Goal: Transaction & Acquisition: Purchase product/service

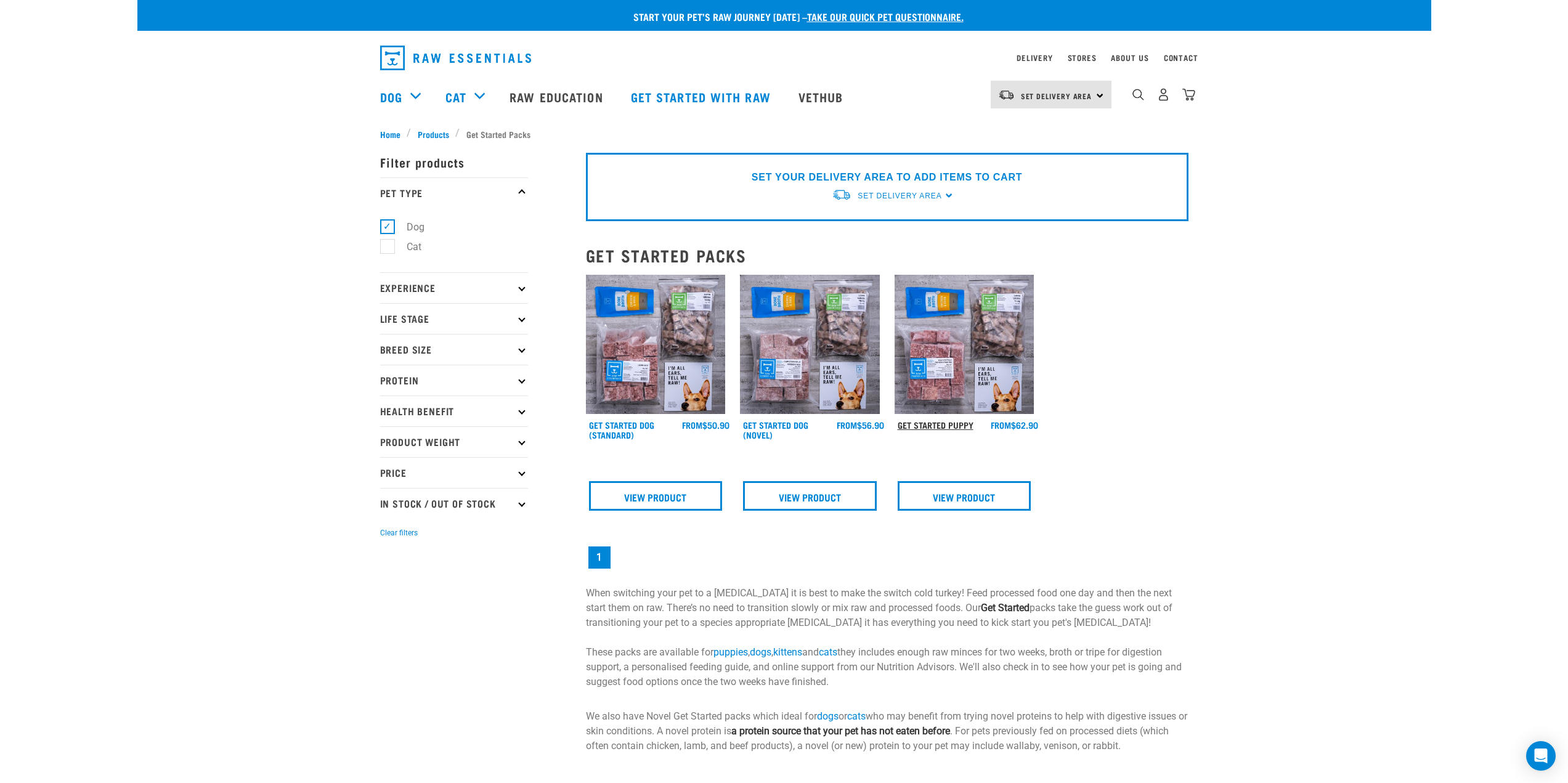
click at [949, 426] on link "Get Started Puppy" at bounding box center [935, 424] width 76 height 4
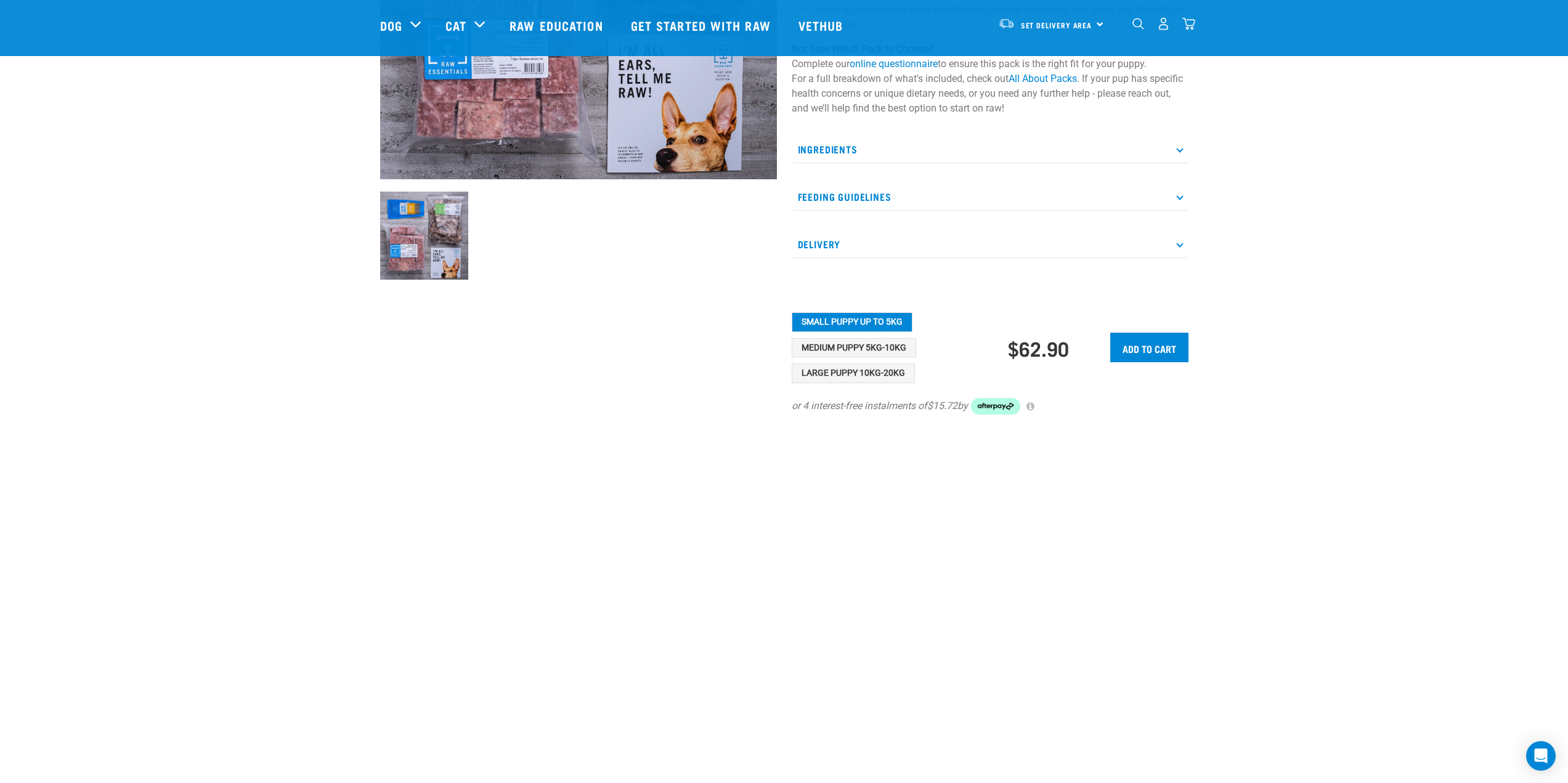
scroll to position [308, 0]
click at [872, 357] on button "Medium Puppy 5kg-10kg" at bounding box center [854, 347] width 124 height 20
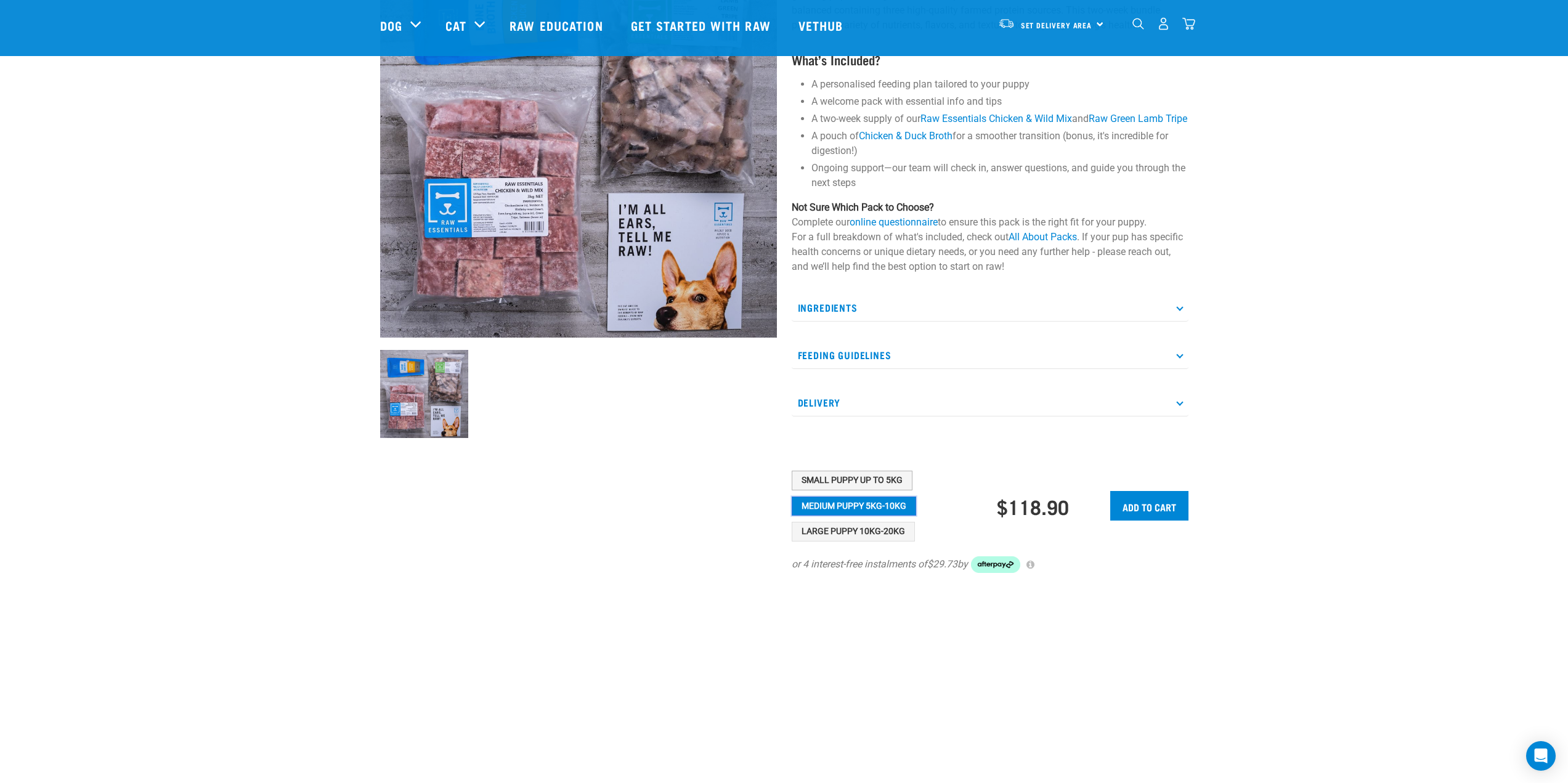
scroll to position [62, 0]
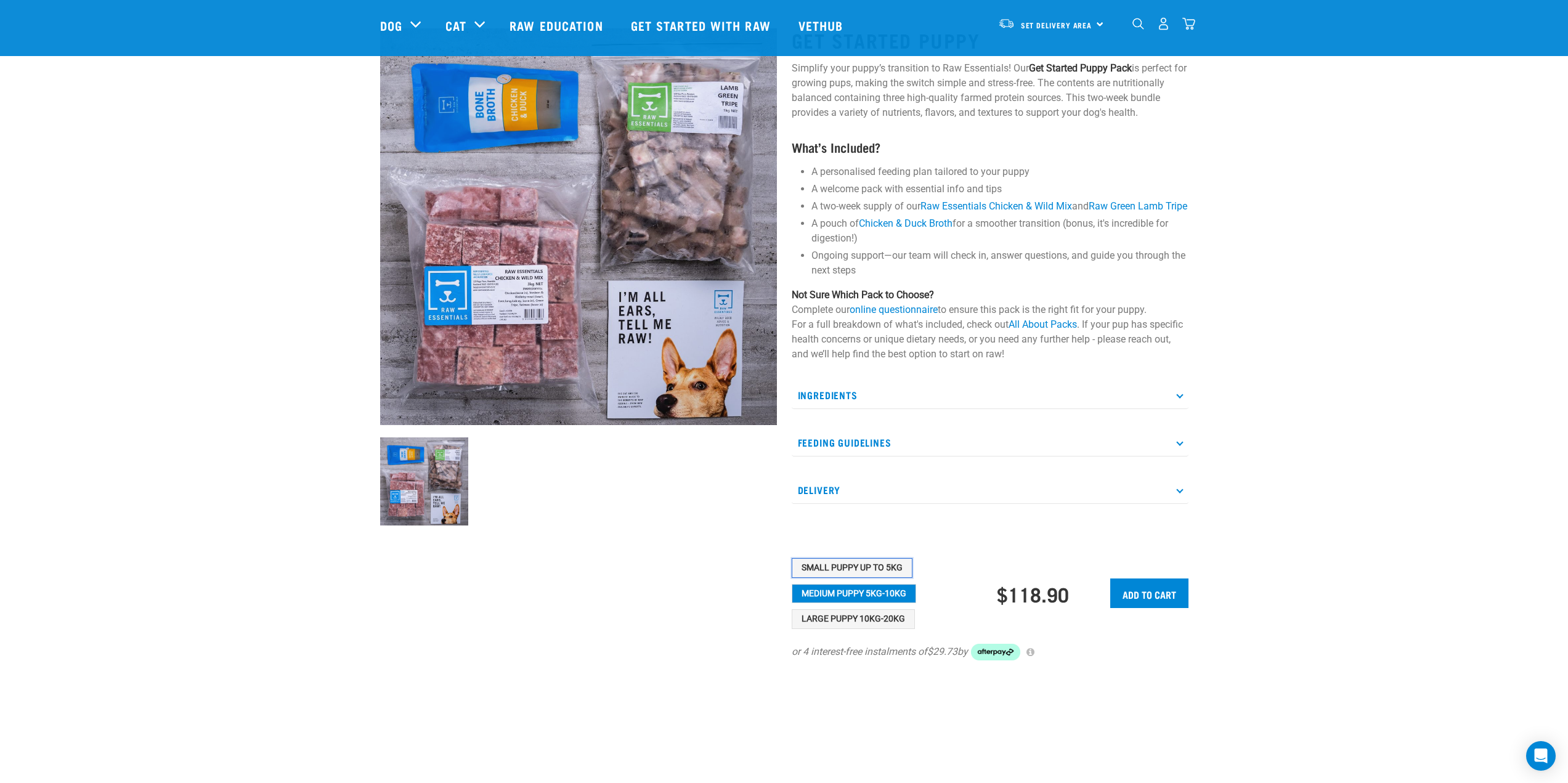
click at [873, 578] on button "Small Puppy up to 5kg" at bounding box center [852, 567] width 121 height 20
click at [876, 620] on div "Small Puppy up to 5kg Medium Puppy 5kg-10kg Large Puppy 10kg-20kg" at bounding box center [900, 593] width 216 height 70
click at [874, 626] on button "Large Puppy 10kg-20kg" at bounding box center [854, 619] width 123 height 20
click at [876, 604] on button "Medium Puppy 5kg-10kg" at bounding box center [854, 594] width 124 height 20
click at [874, 627] on button "Large Puppy 10kg-20kg" at bounding box center [854, 619] width 123 height 20
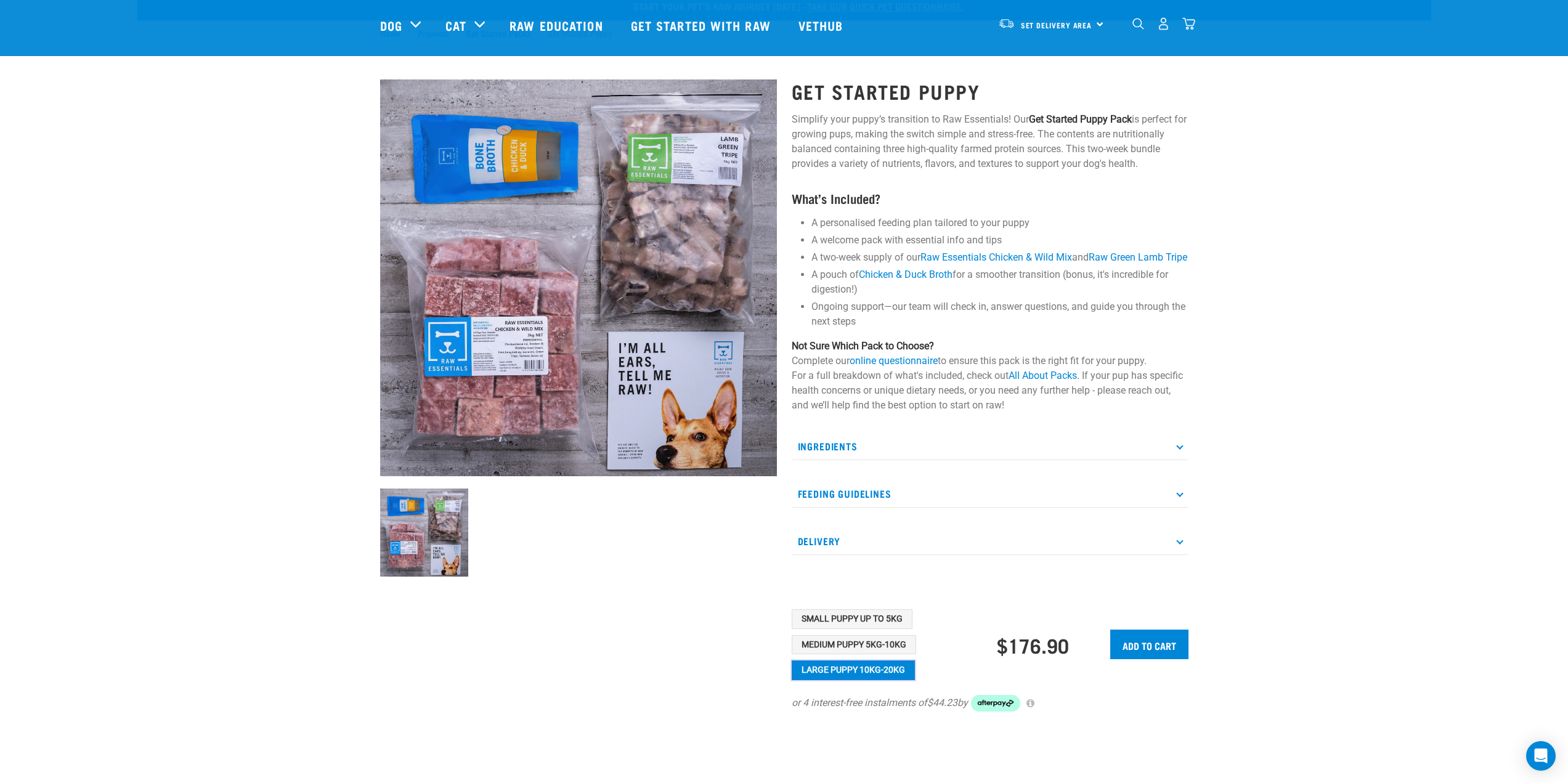
scroll to position [0, 0]
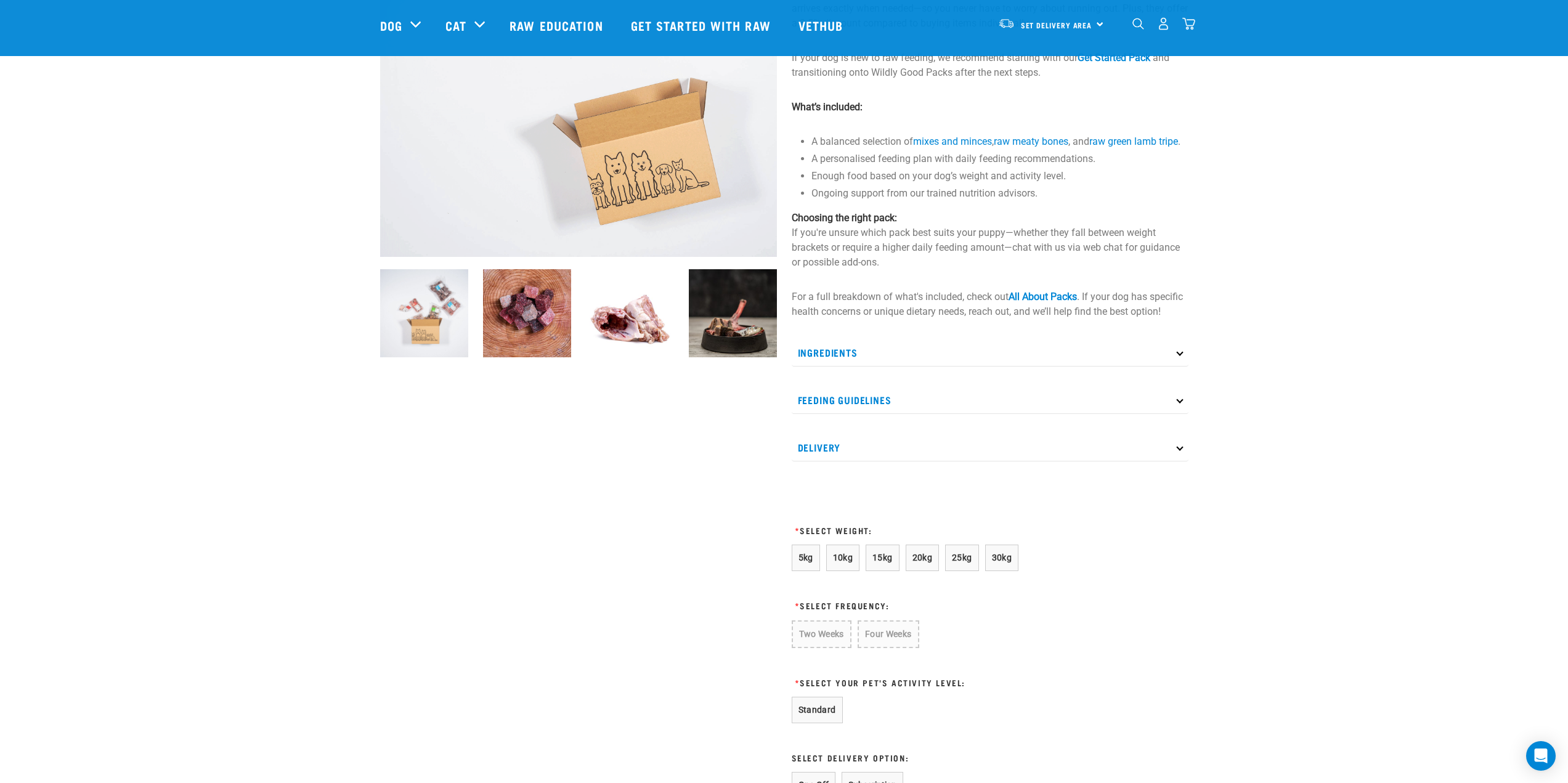
scroll to position [246, 0]
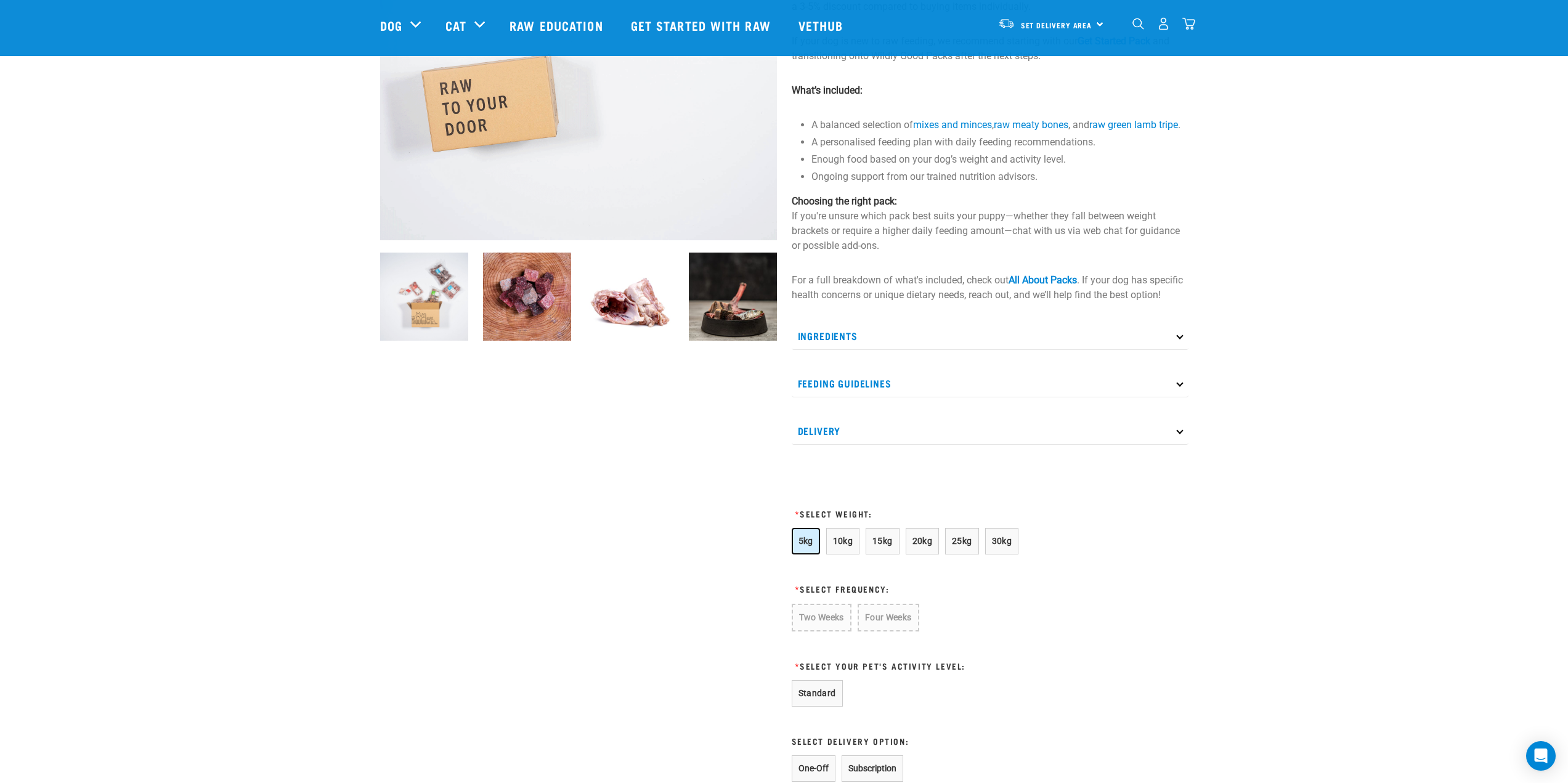
click at [809, 554] on button "5kg" at bounding box center [806, 541] width 29 height 26
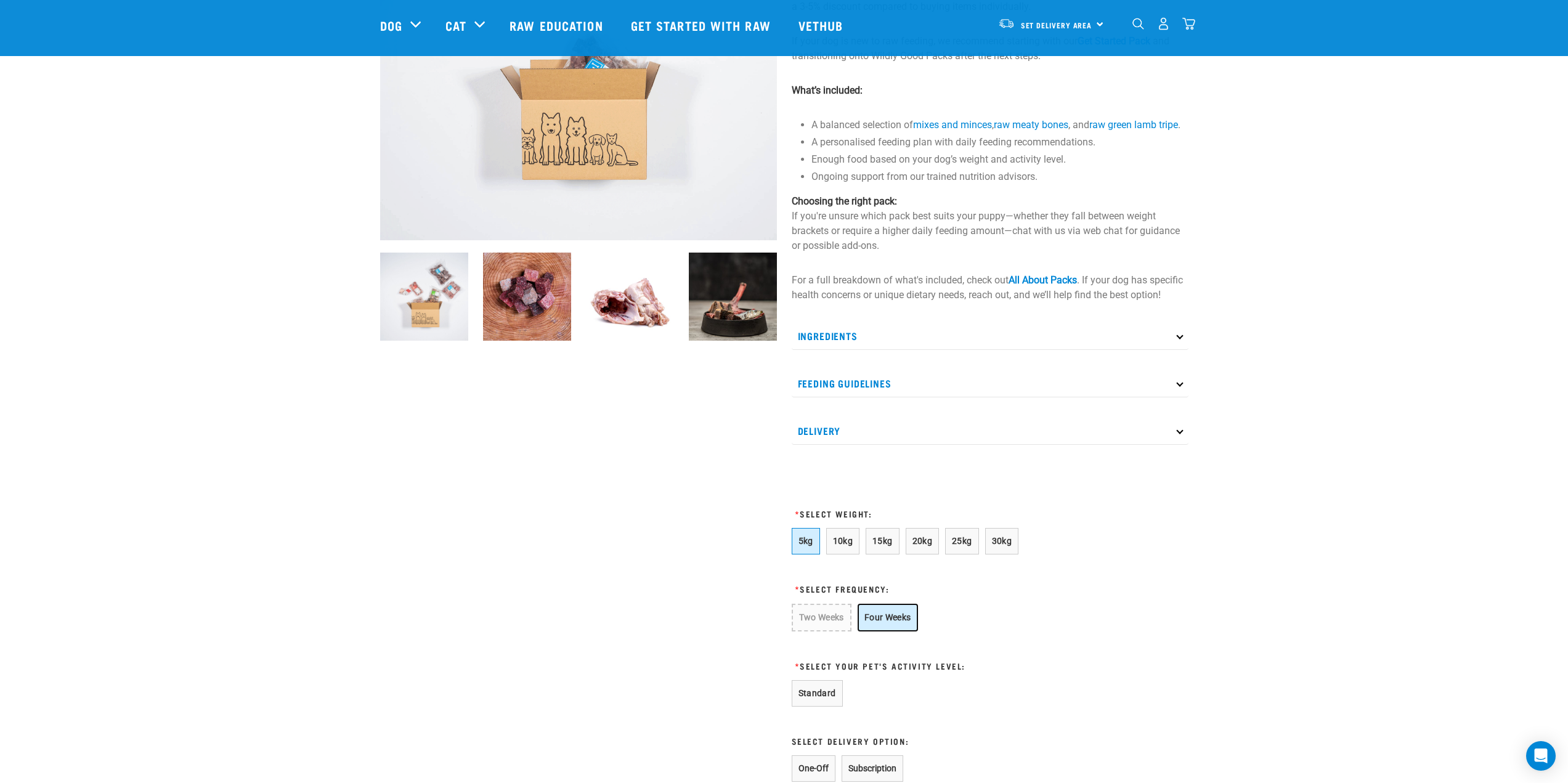
click at [900, 631] on button "Four Weeks" at bounding box center [887, 618] width 60 height 28
click at [842, 554] on button "10kg" at bounding box center [842, 541] width 34 height 26
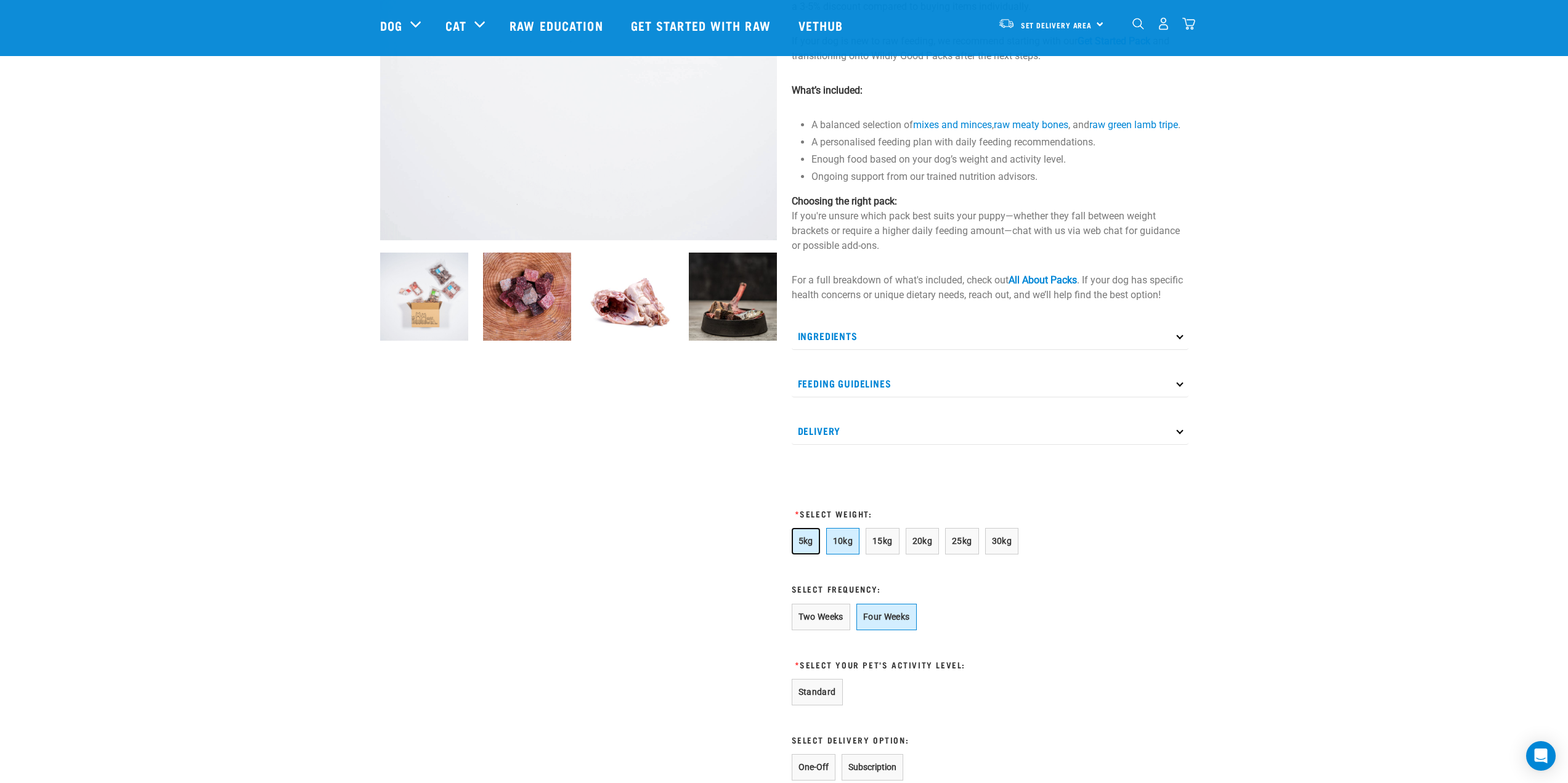
click at [798, 546] on span "5kg" at bounding box center [805, 541] width 15 height 10
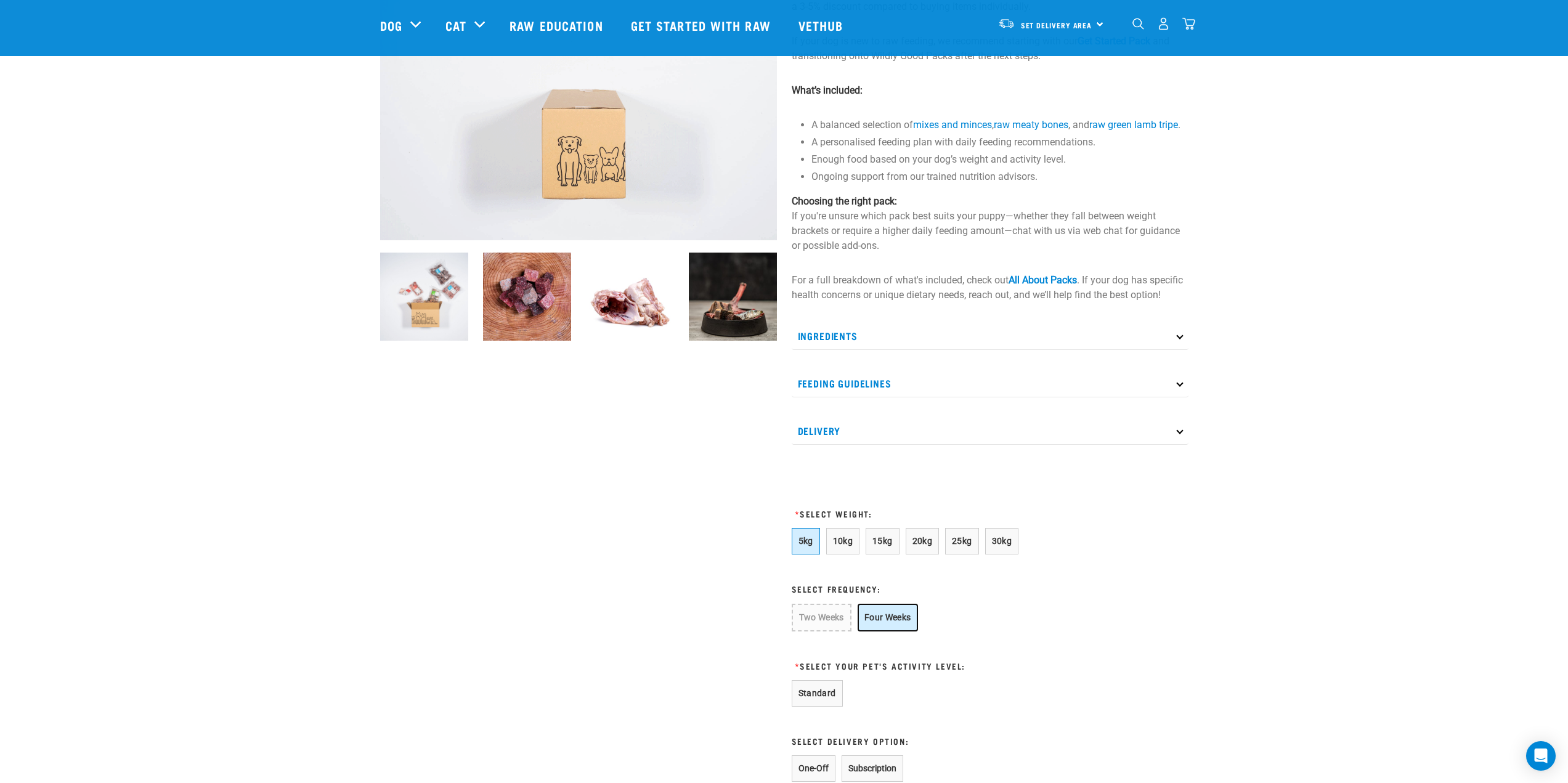
click at [894, 631] on button "Four Weeks" at bounding box center [887, 618] width 60 height 28
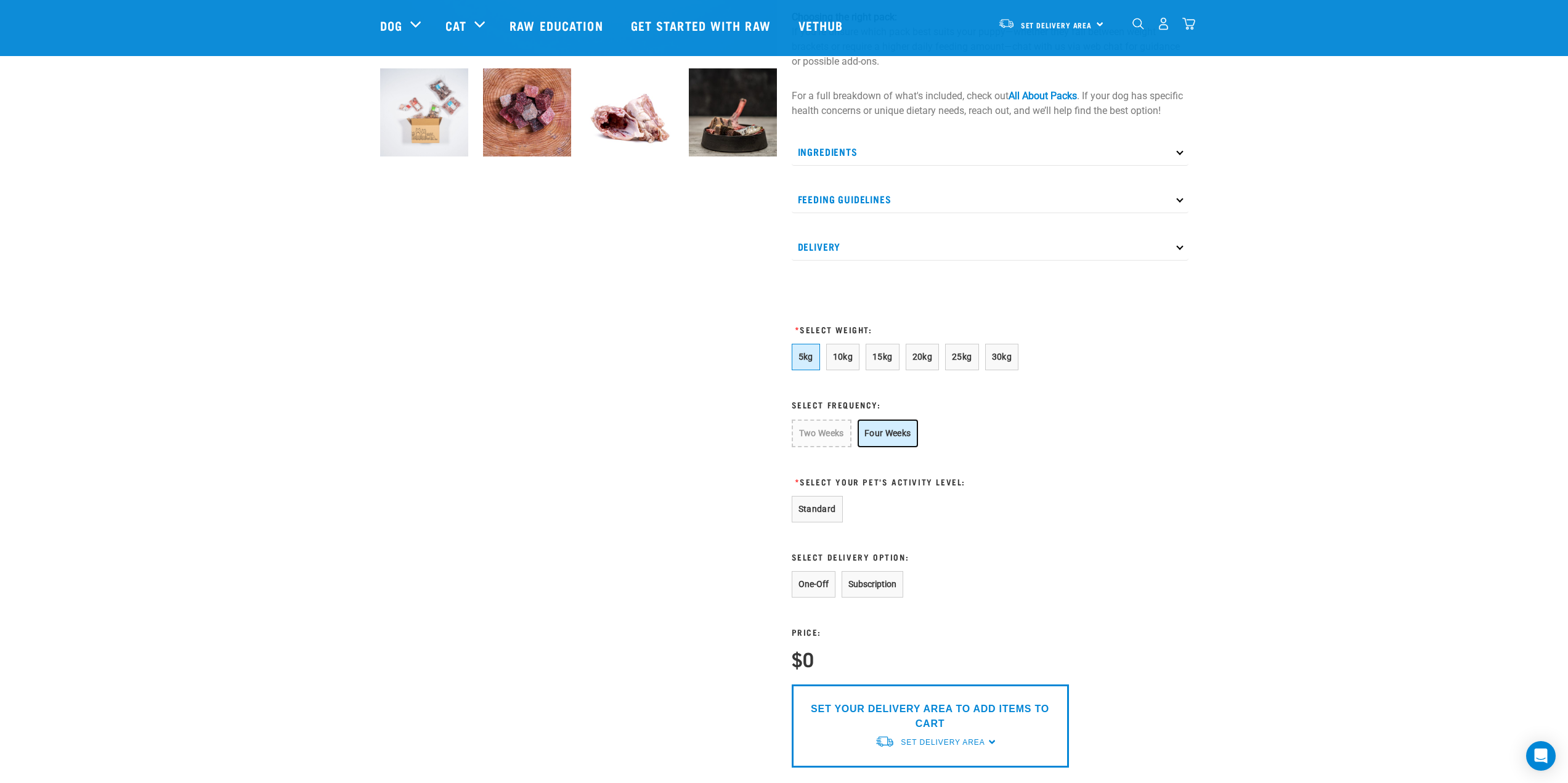
scroll to position [431, 0]
click at [810, 521] on button "Standard" at bounding box center [817, 508] width 51 height 26
click at [867, 597] on button "Subscription" at bounding box center [872, 583] width 62 height 26
click at [815, 597] on button "One-Off" at bounding box center [814, 583] width 43 height 26
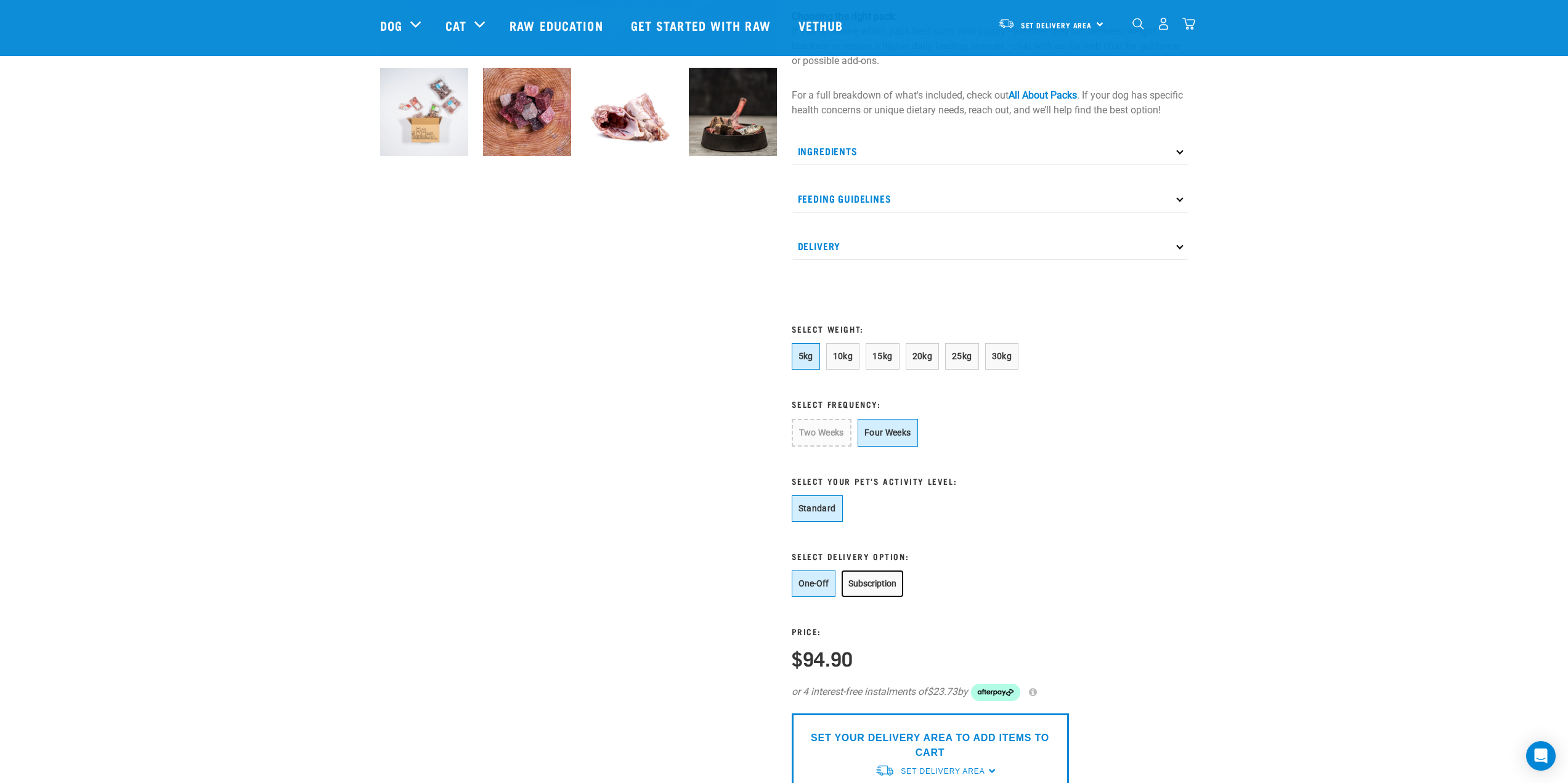
click at [878, 595] on button "Subscription" at bounding box center [872, 583] width 62 height 26
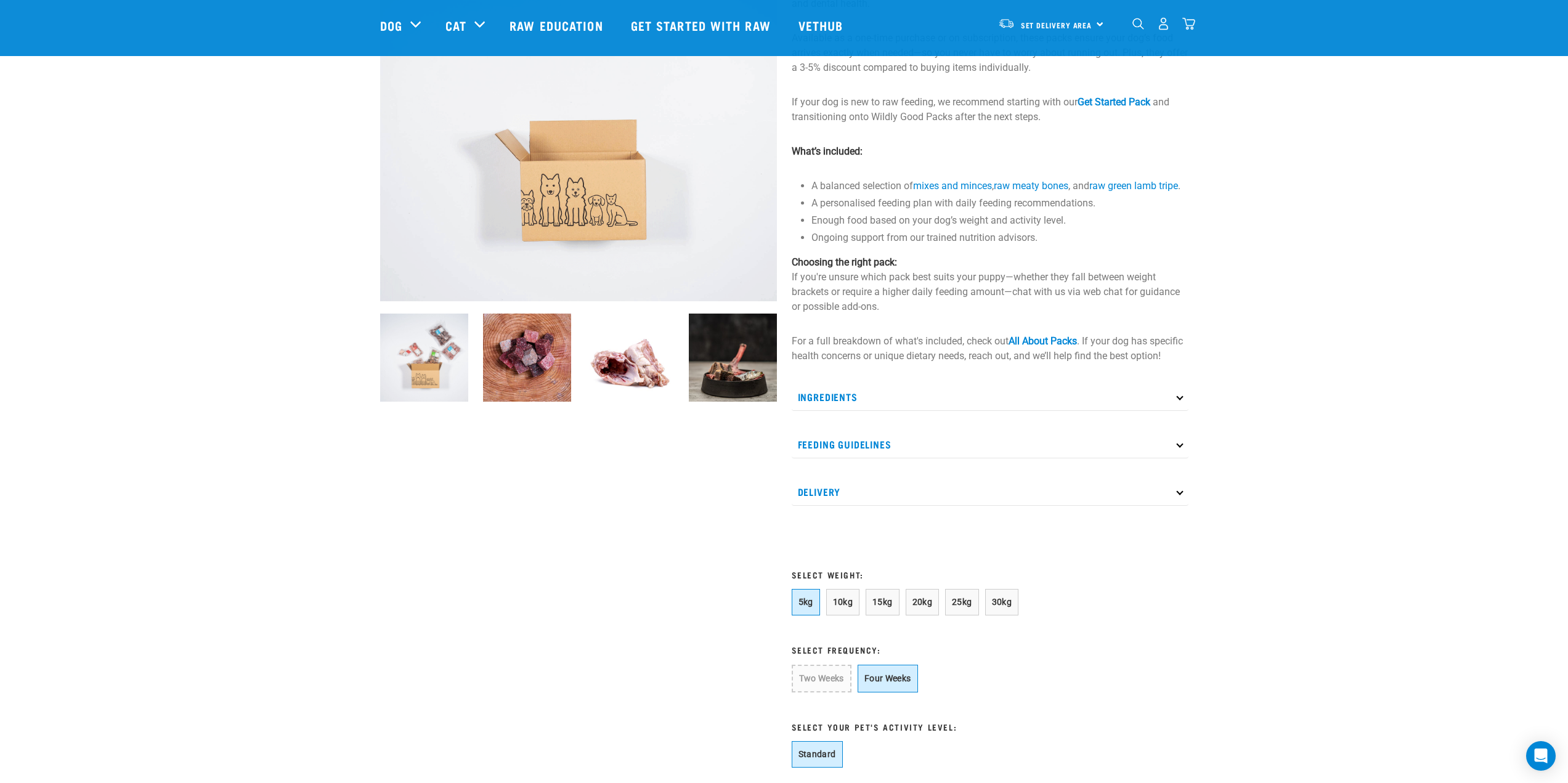
scroll to position [185, 0]
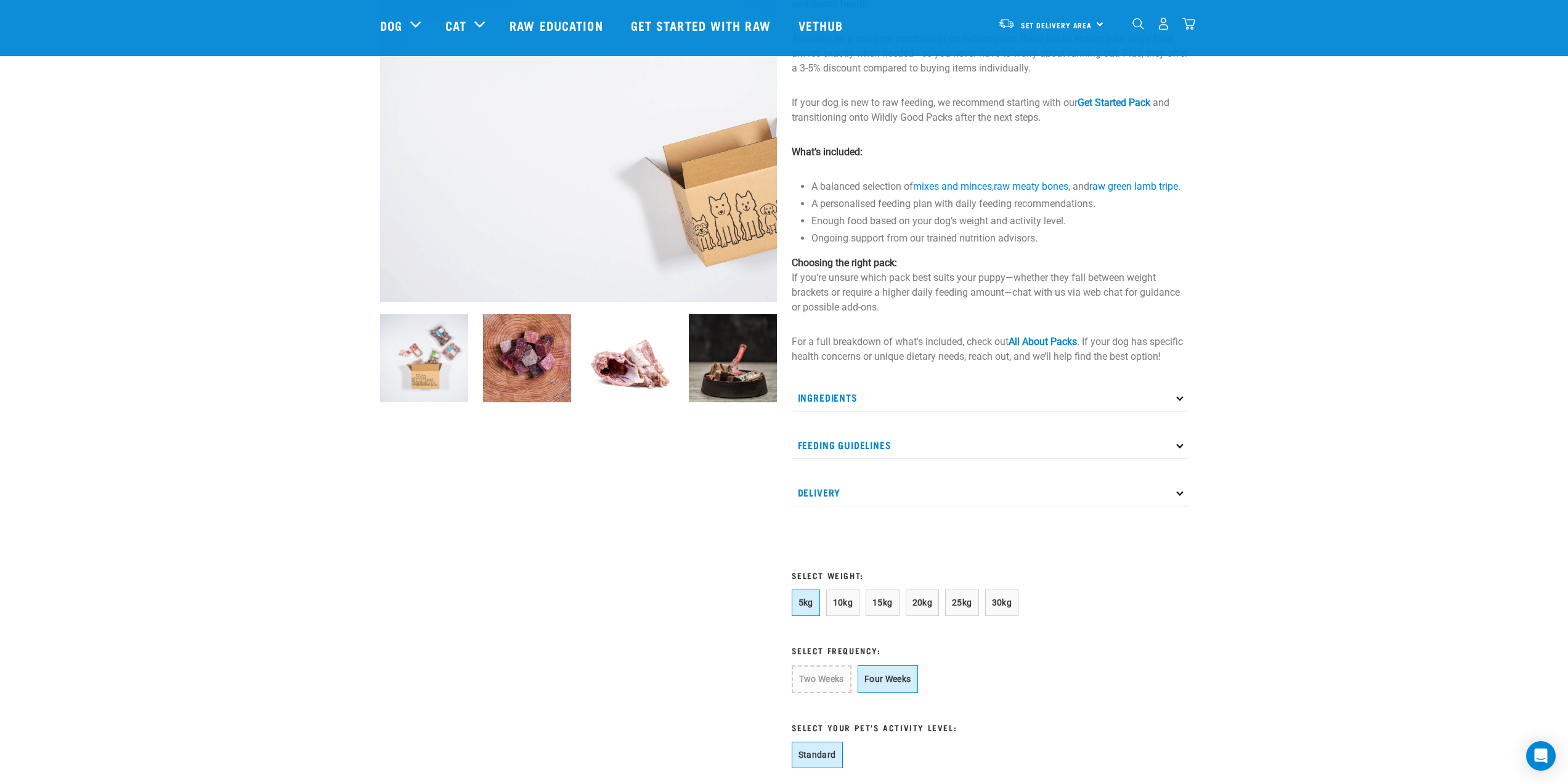
click at [982, 453] on p "Feeding Guidelines" at bounding box center [990, 445] width 396 height 28
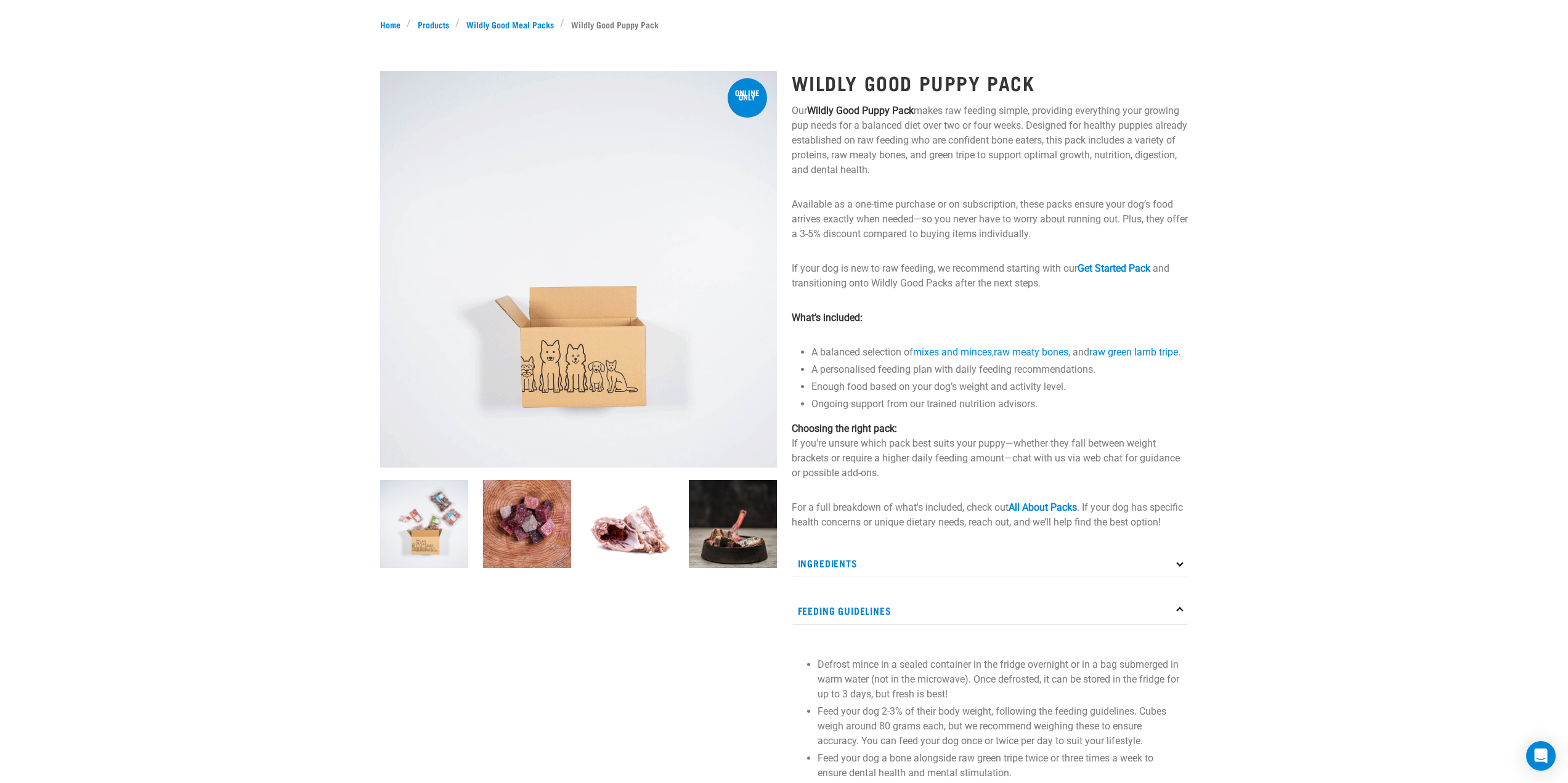
scroll to position [0, 0]
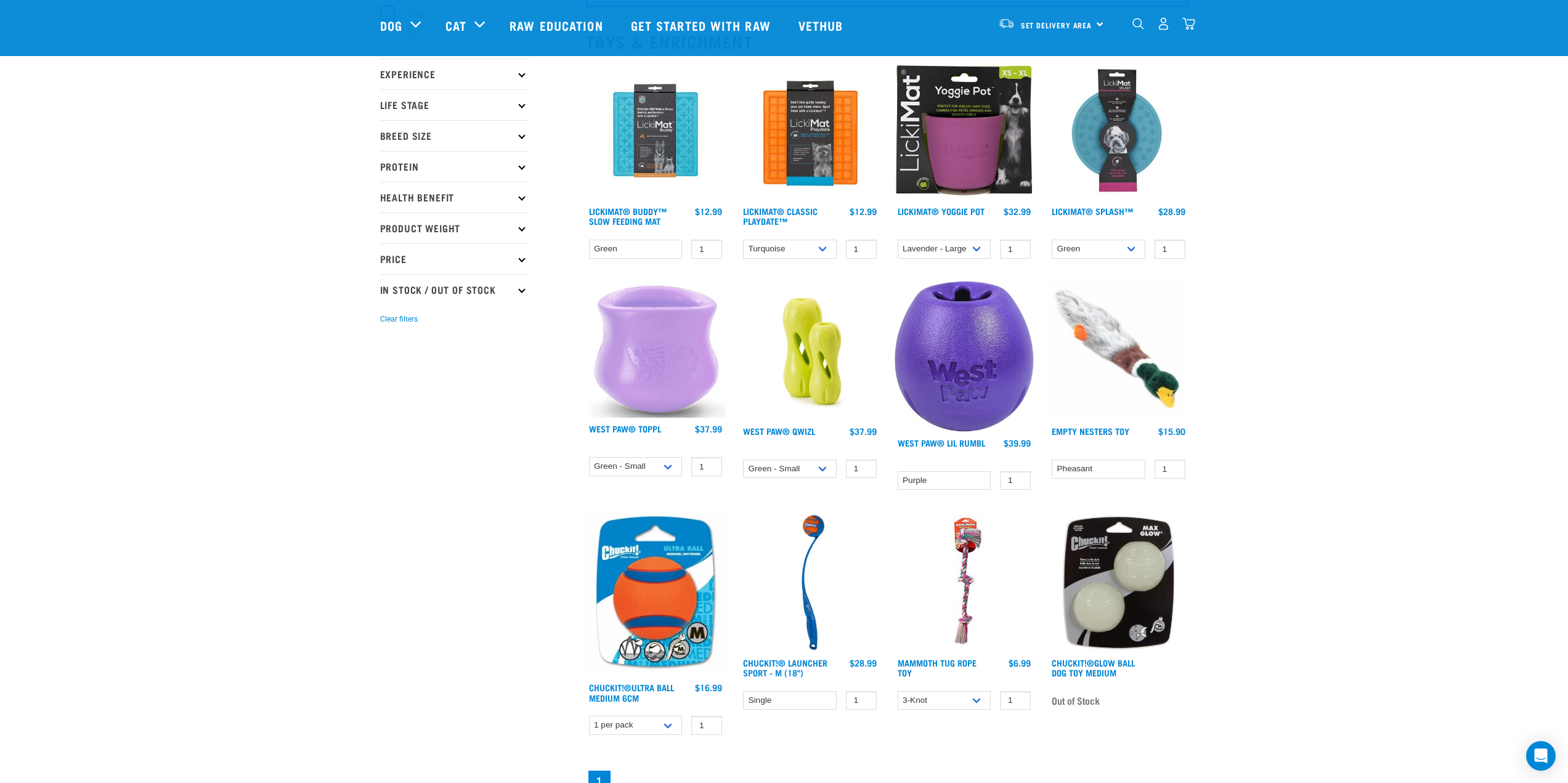
scroll to position [308, 0]
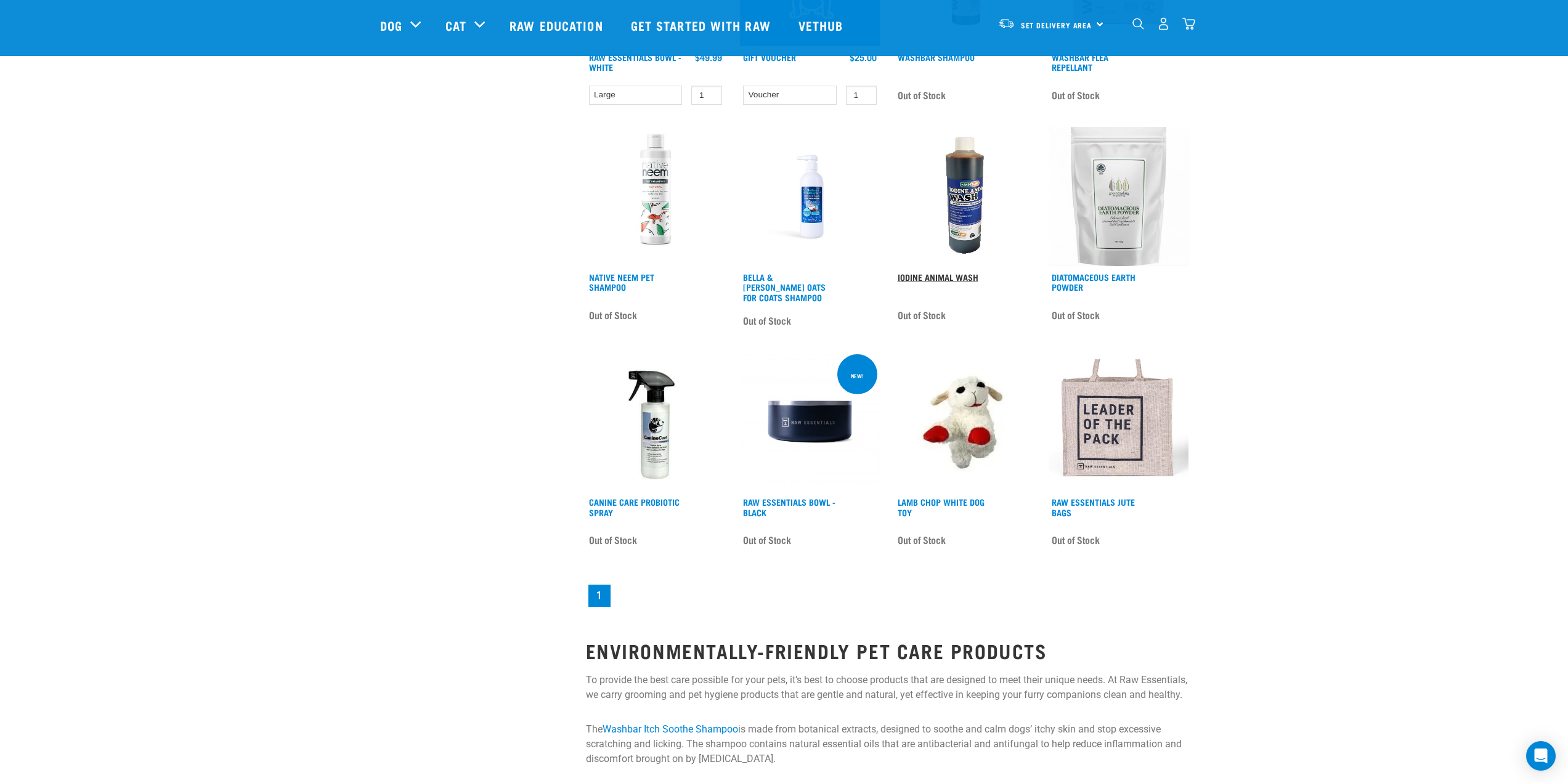
scroll to position [1417, 0]
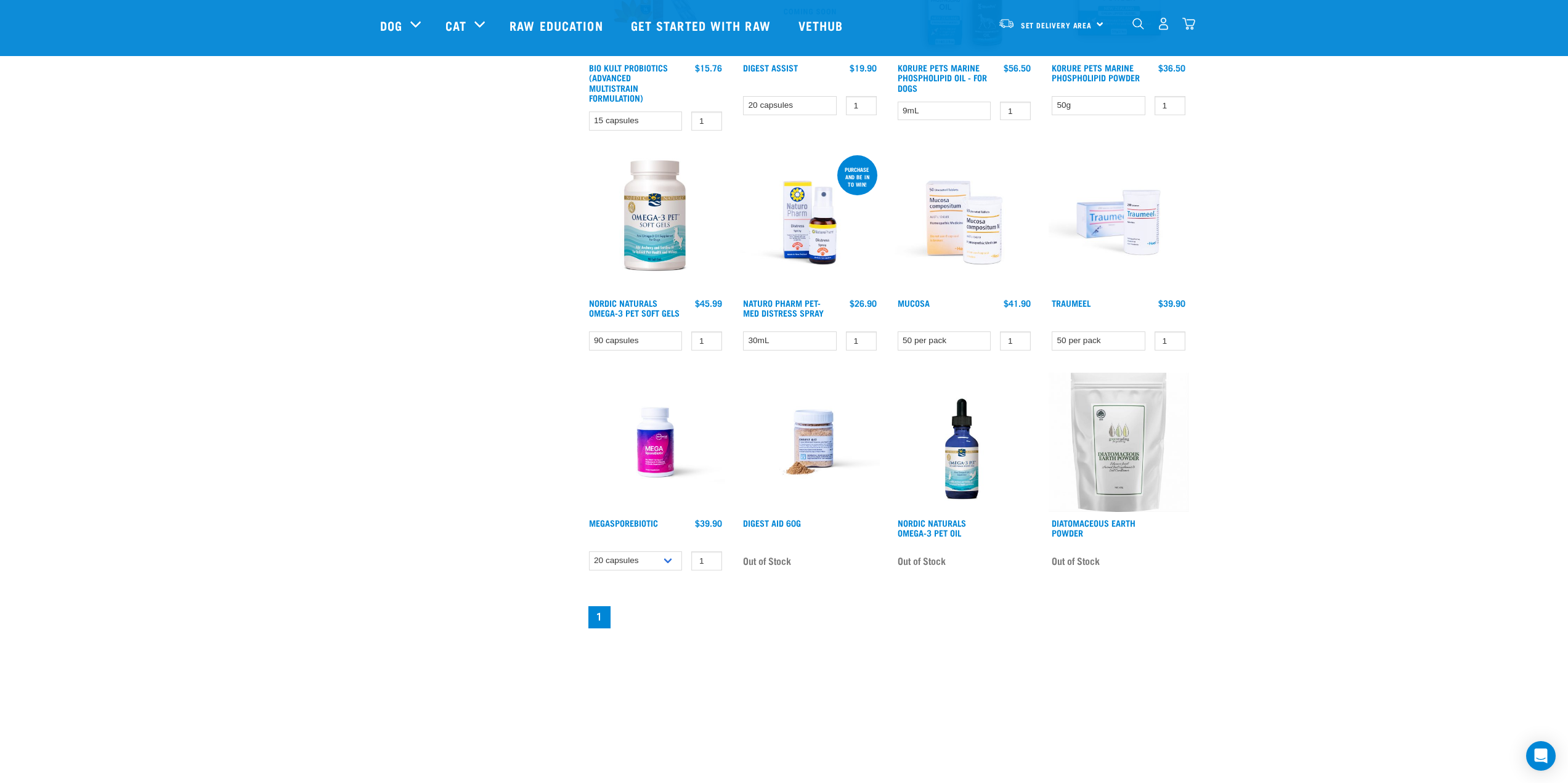
scroll to position [493, 0]
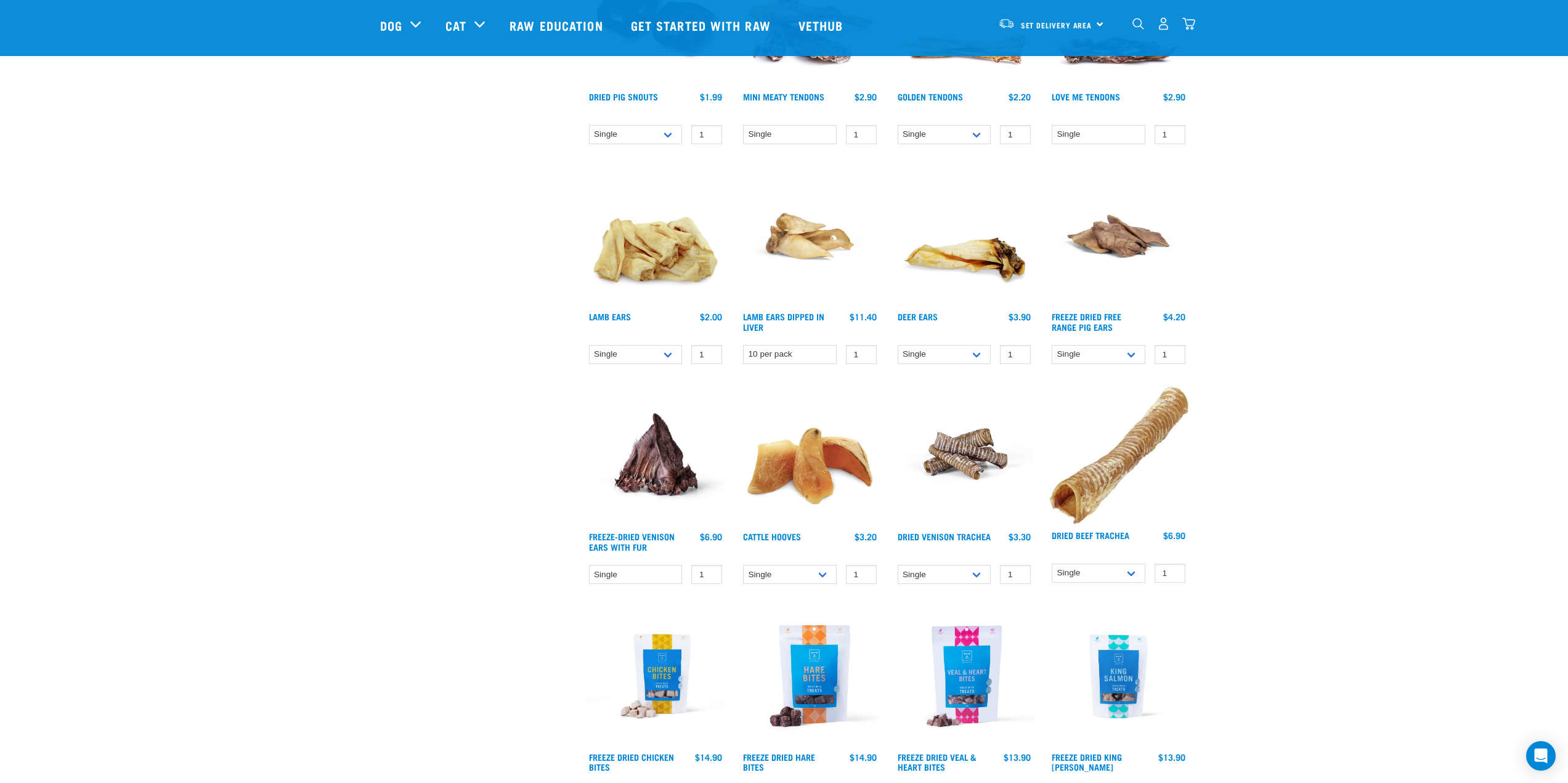
scroll to position [985, 0]
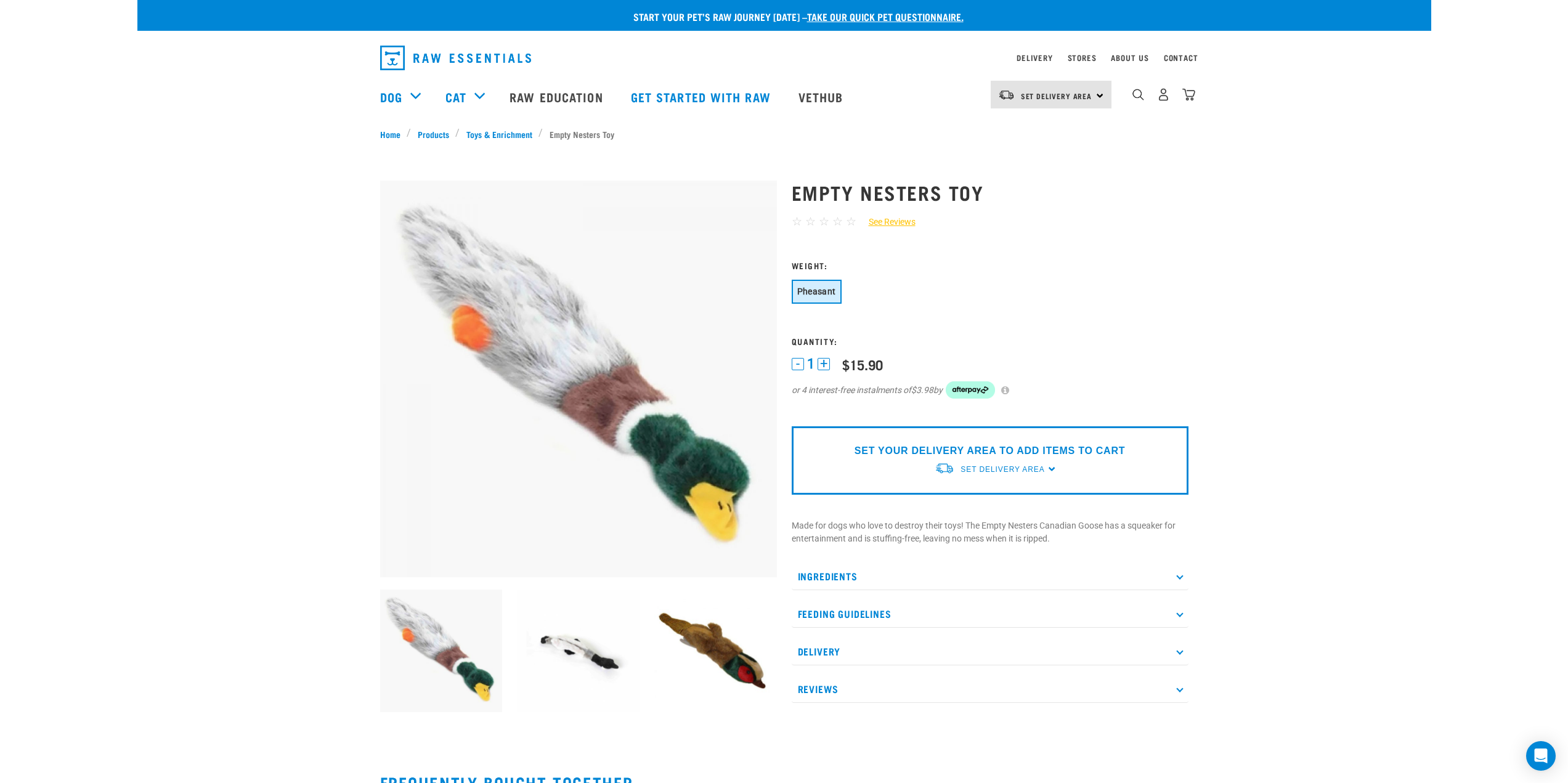
click at [582, 667] on img at bounding box center [578, 650] width 123 height 123
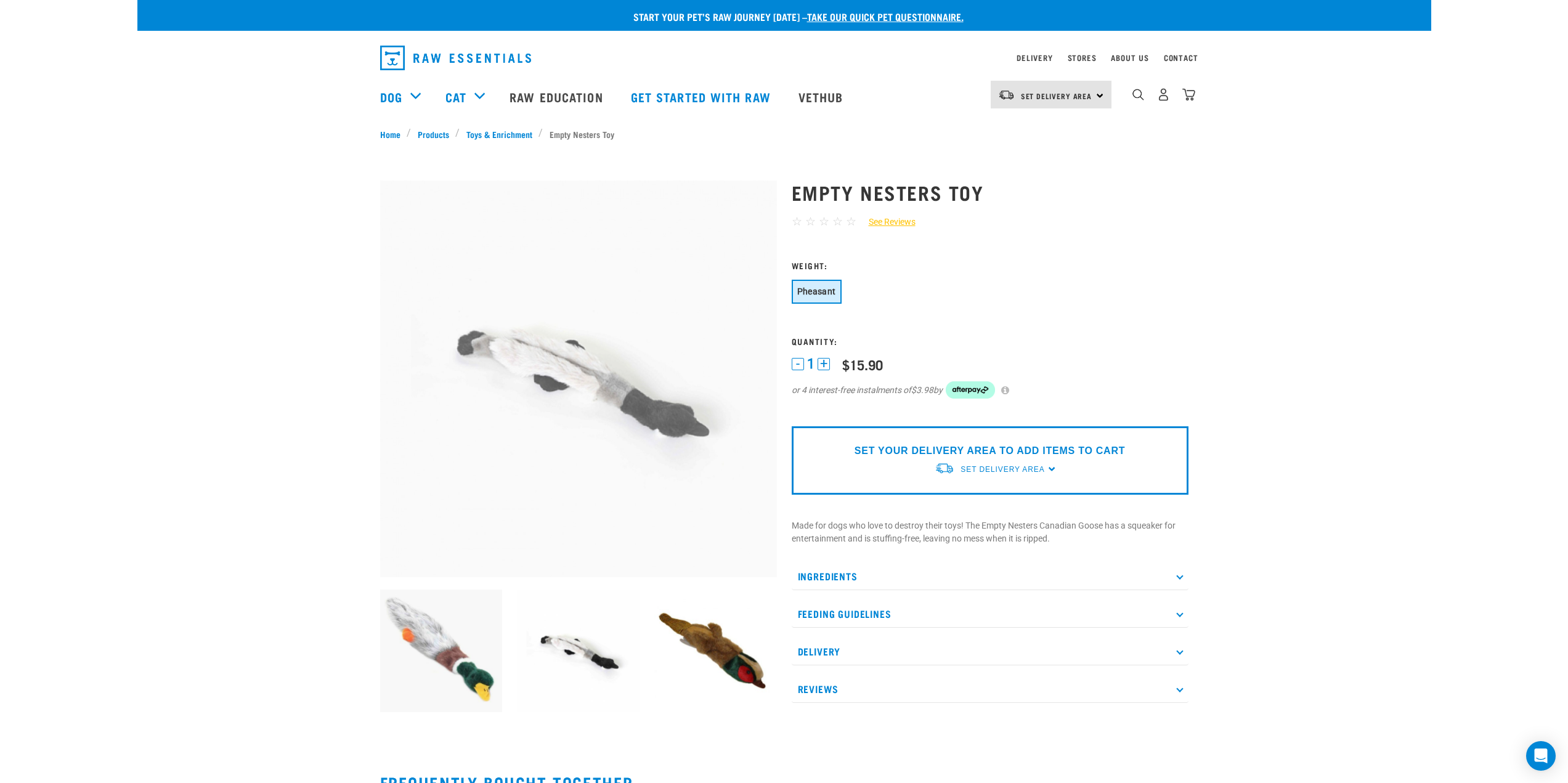
click at [690, 654] on img at bounding box center [715, 650] width 123 height 123
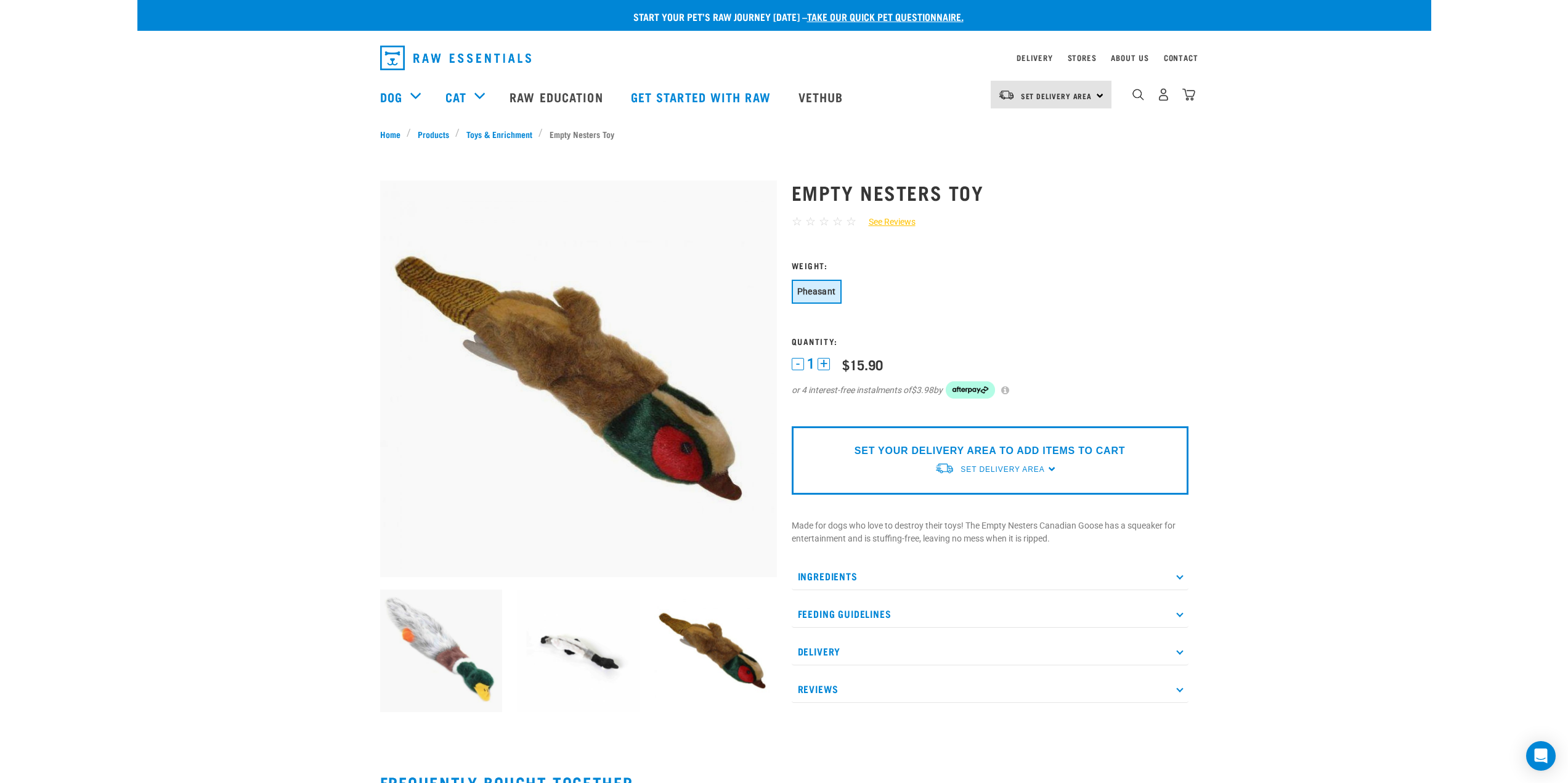
click at [439, 642] on img at bounding box center [441, 650] width 123 height 123
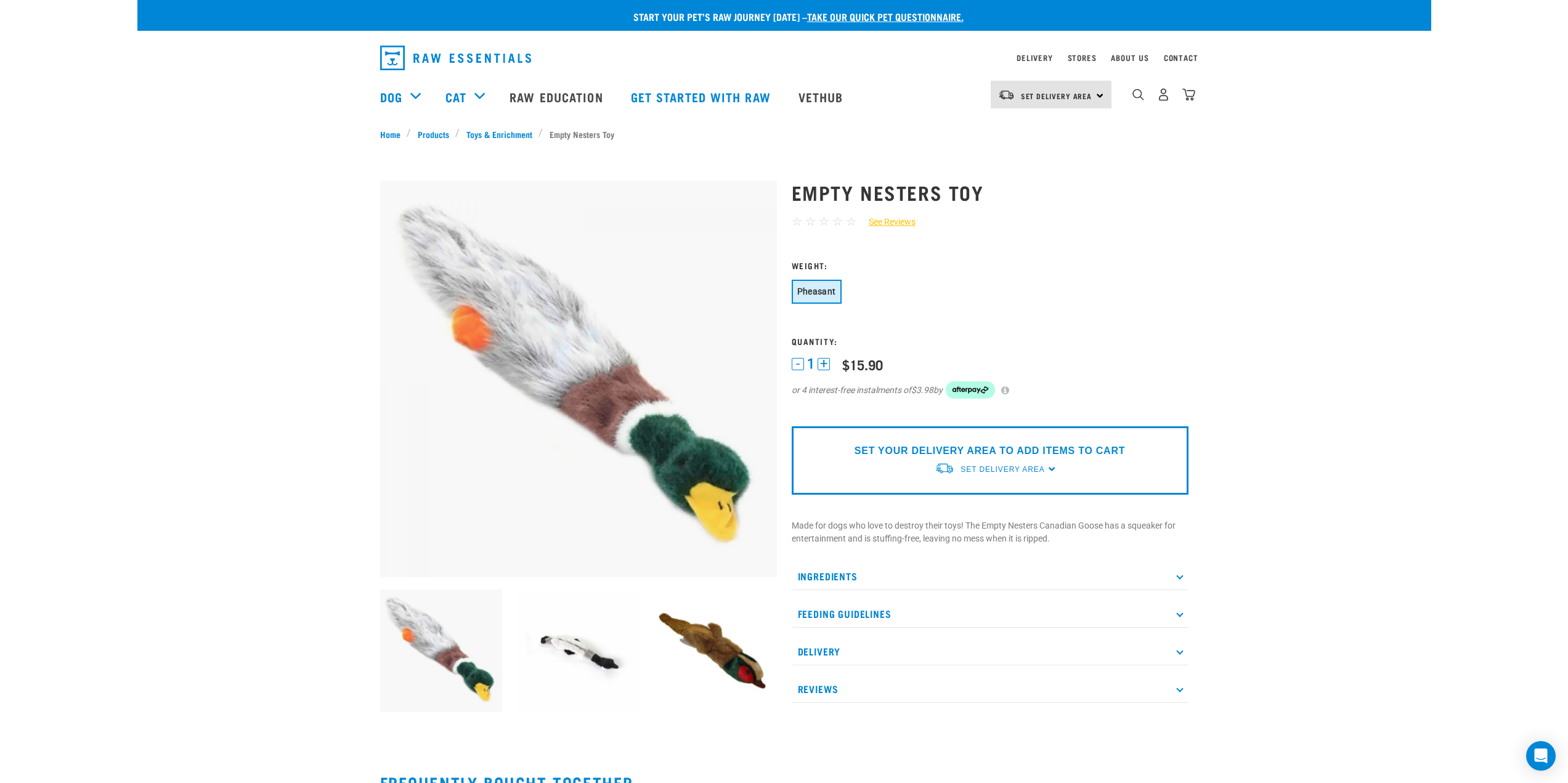
click at [879, 601] on p "Feeding Guidelines" at bounding box center [990, 614] width 396 height 28
click at [859, 600] on p "Feeding Guidelines" at bounding box center [990, 614] width 396 height 28
click at [856, 567] on p "Ingredients" at bounding box center [990, 576] width 396 height 28
click at [883, 607] on p "Feeding Guidelines" at bounding box center [990, 614] width 396 height 28
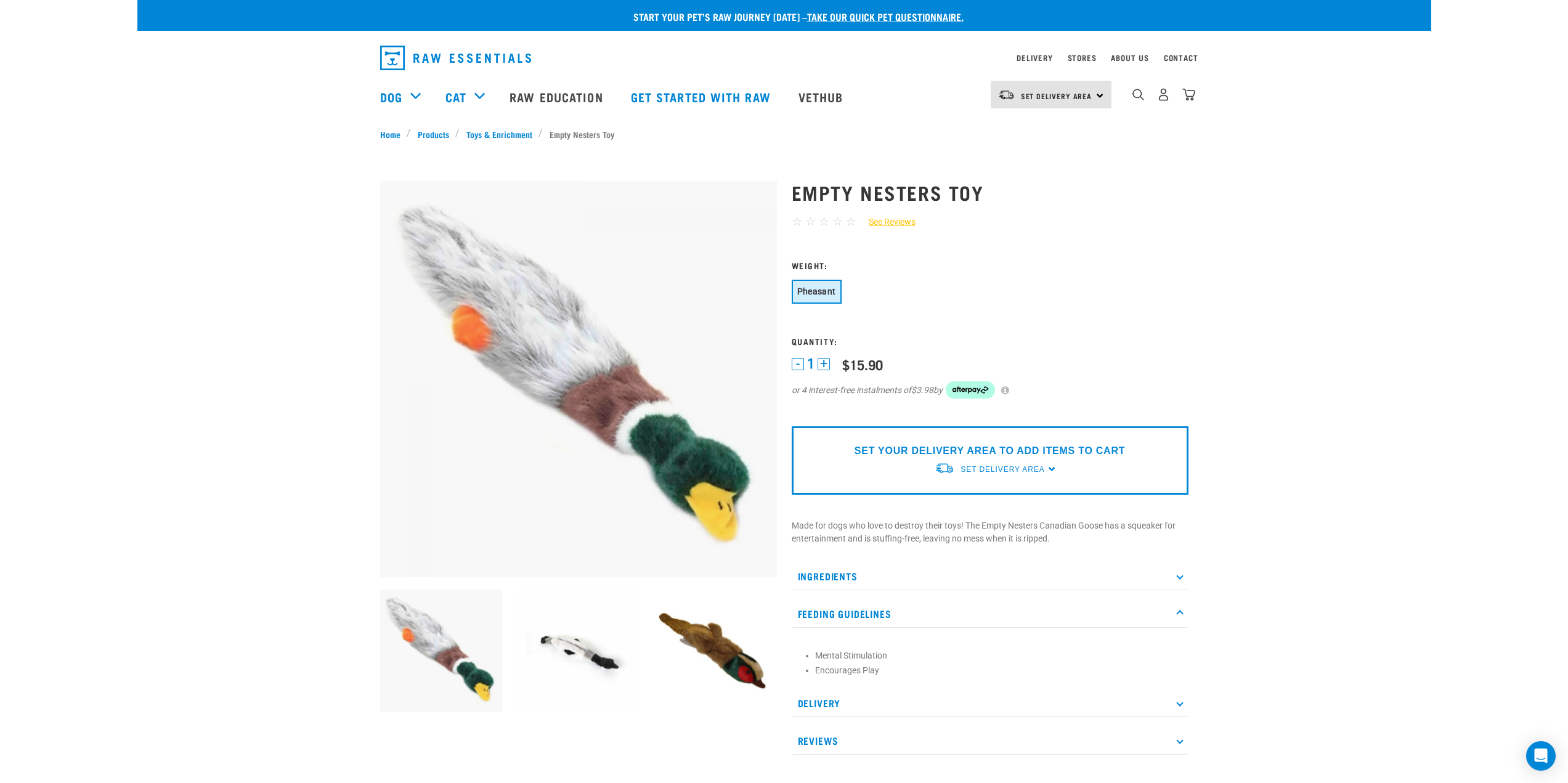
click at [883, 607] on p "Feeding Guidelines" at bounding box center [990, 614] width 396 height 28
click at [875, 650] on p "Delivery" at bounding box center [990, 651] width 396 height 28
click at [866, 680] on p "Reviews" at bounding box center [990, 689] width 396 height 28
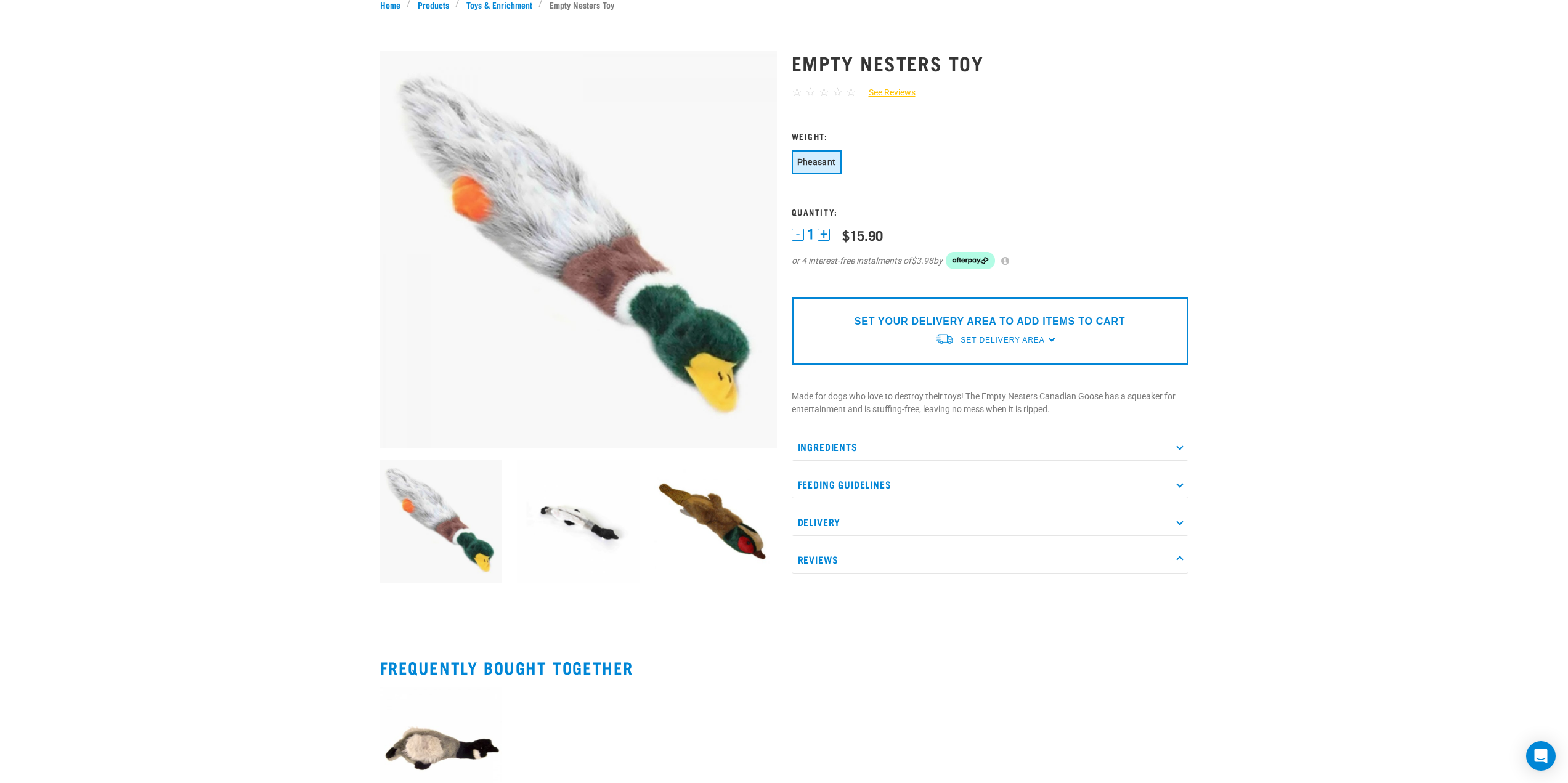
scroll to position [185, 0]
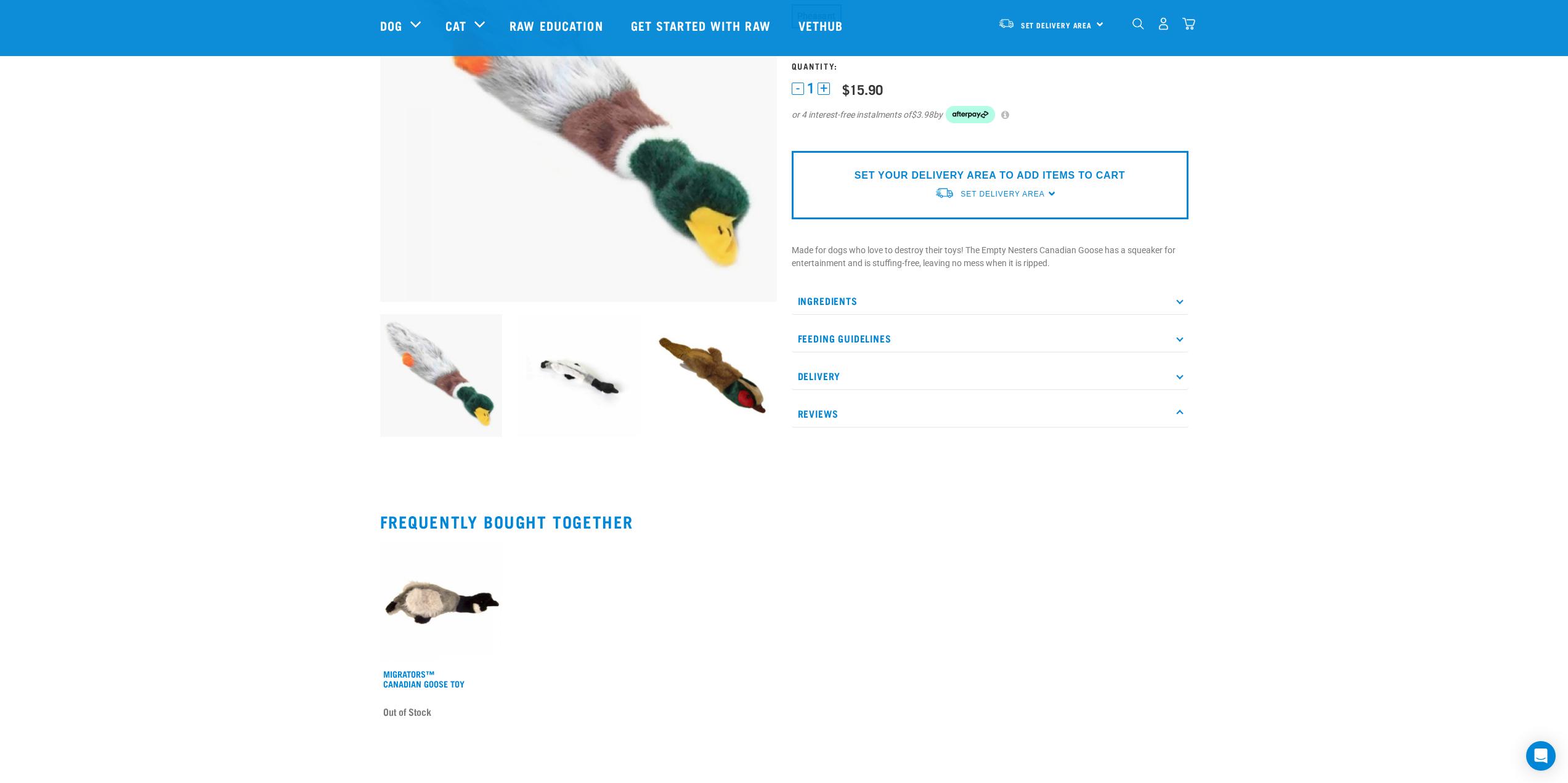
click at [840, 425] on p "Reviews" at bounding box center [990, 414] width 396 height 28
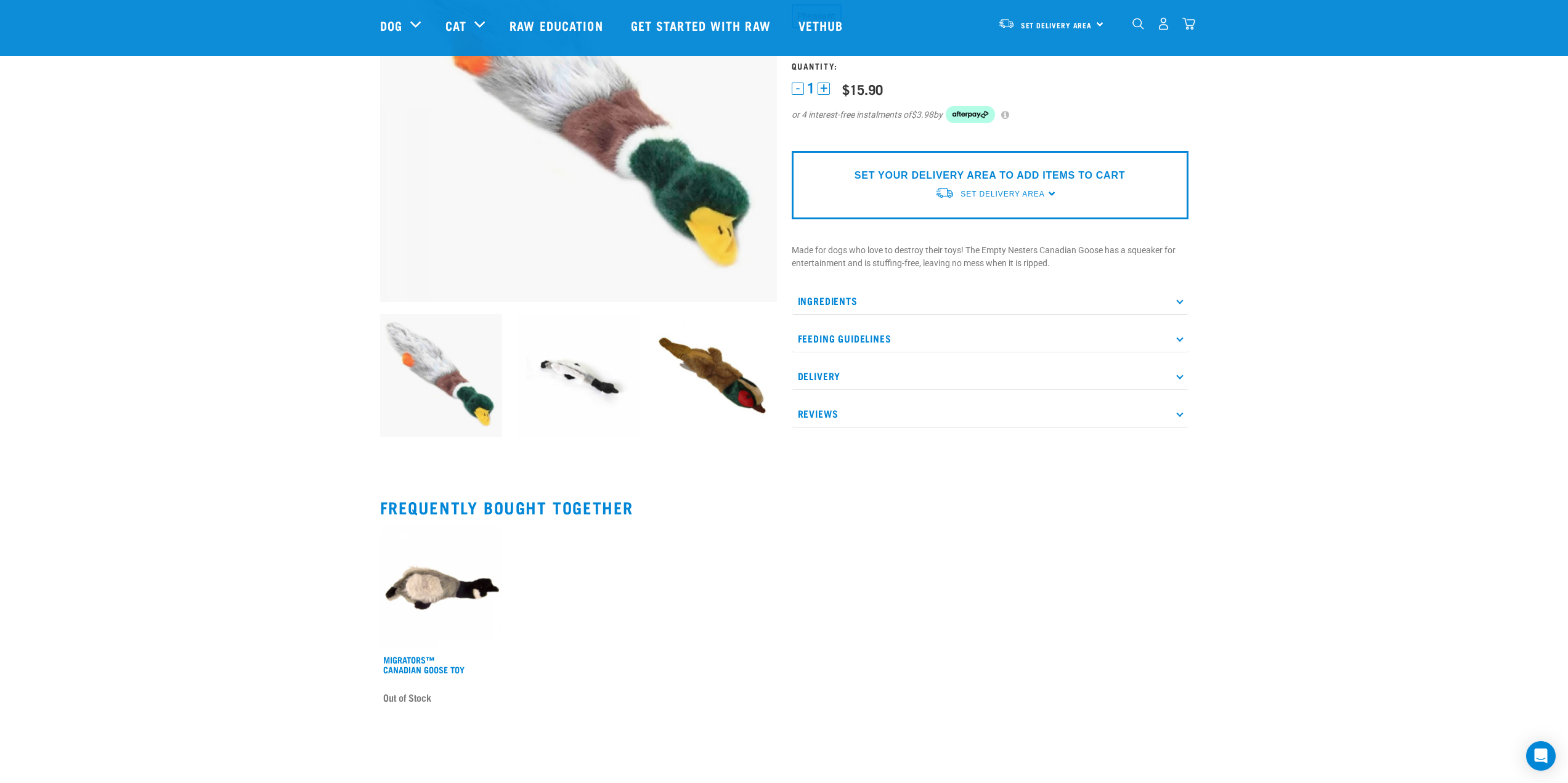
click at [840, 425] on p "Reviews" at bounding box center [990, 414] width 396 height 28
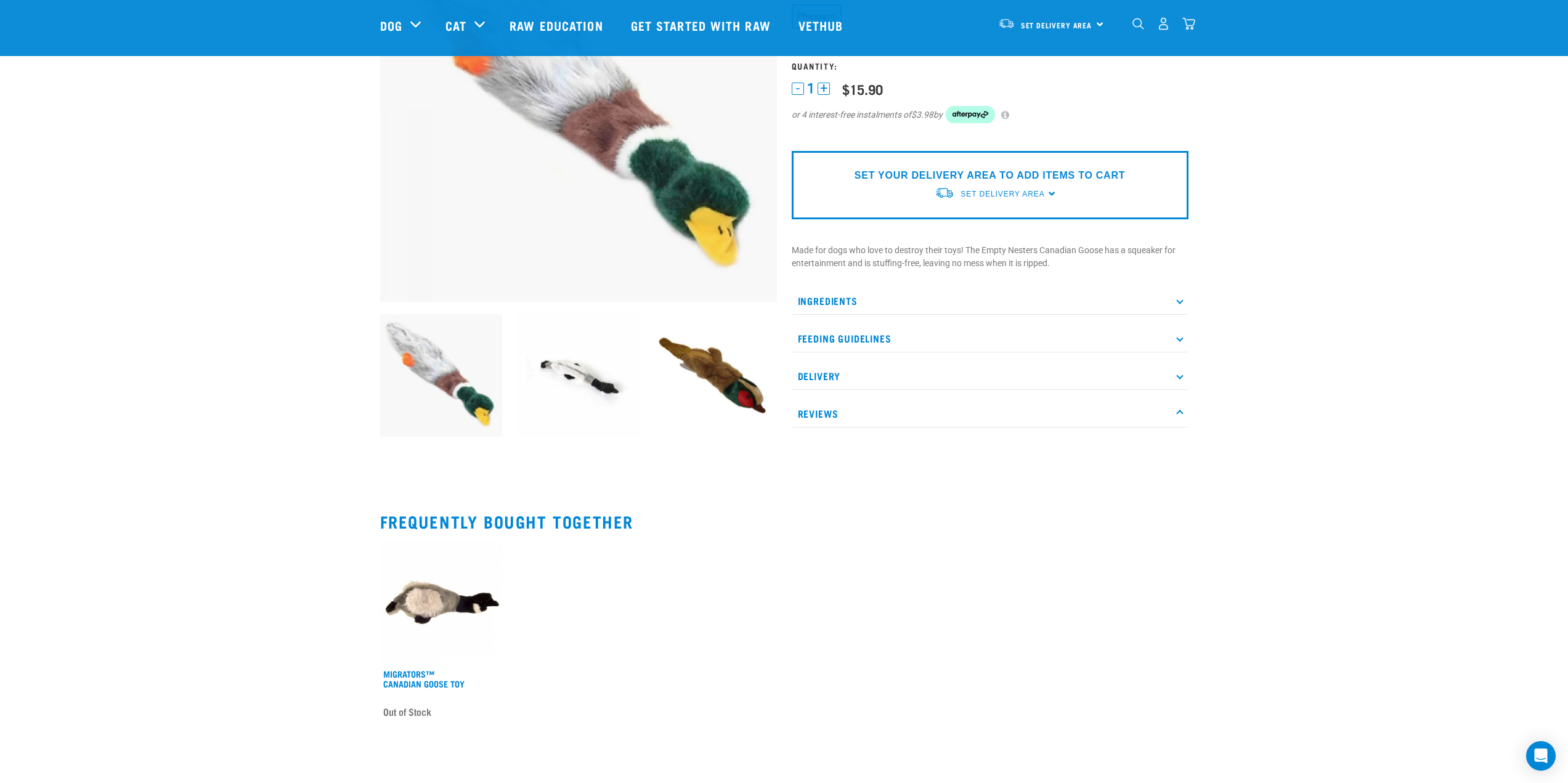
click at [843, 282] on div "Empty Nesters Toy ☆ ☆ ☆ ☆ ☆ See Reviews" at bounding box center [989, 175] width 411 height 572
click at [848, 306] on p "Ingredients" at bounding box center [990, 301] width 396 height 28
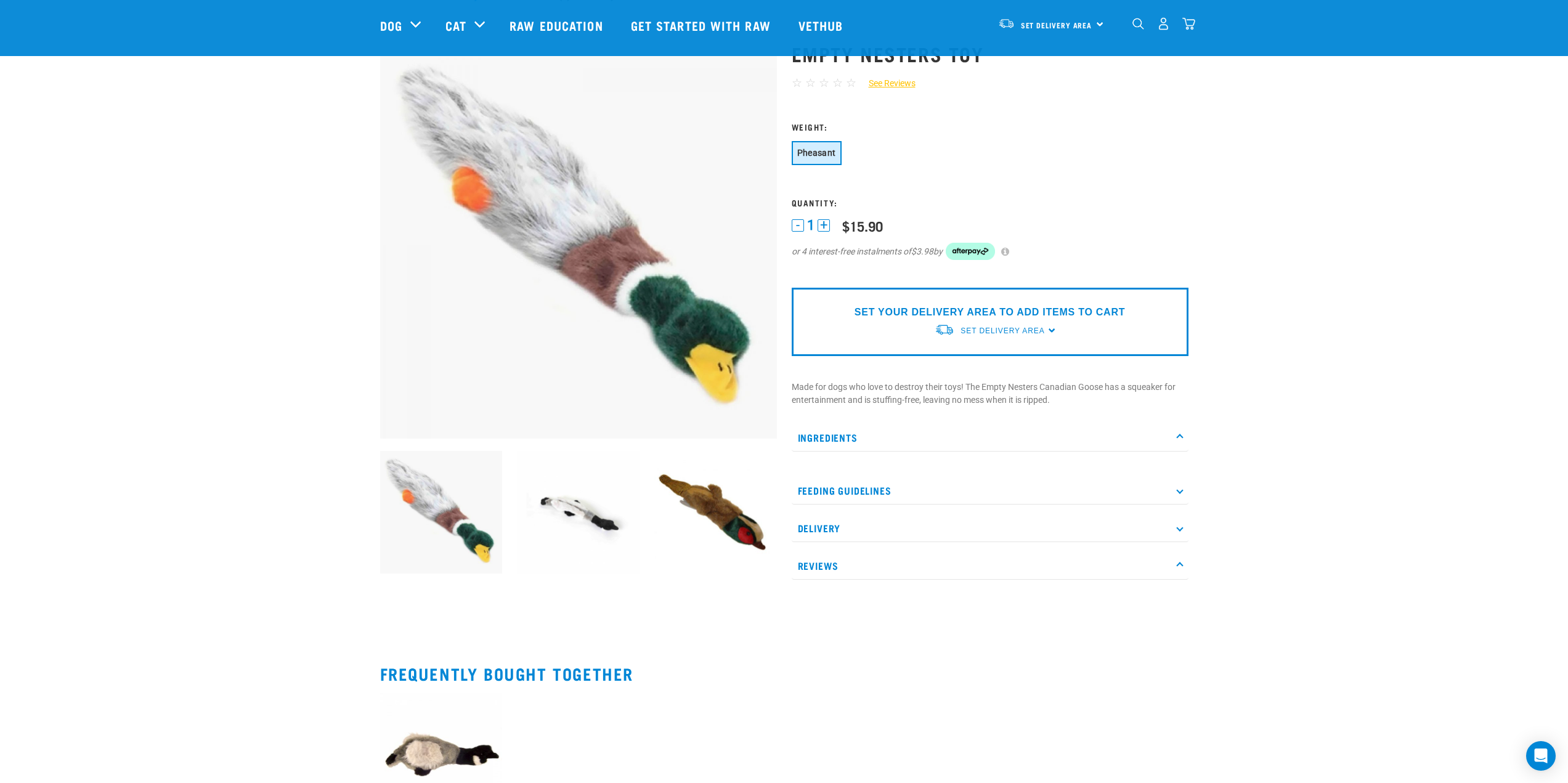
scroll to position [0, 0]
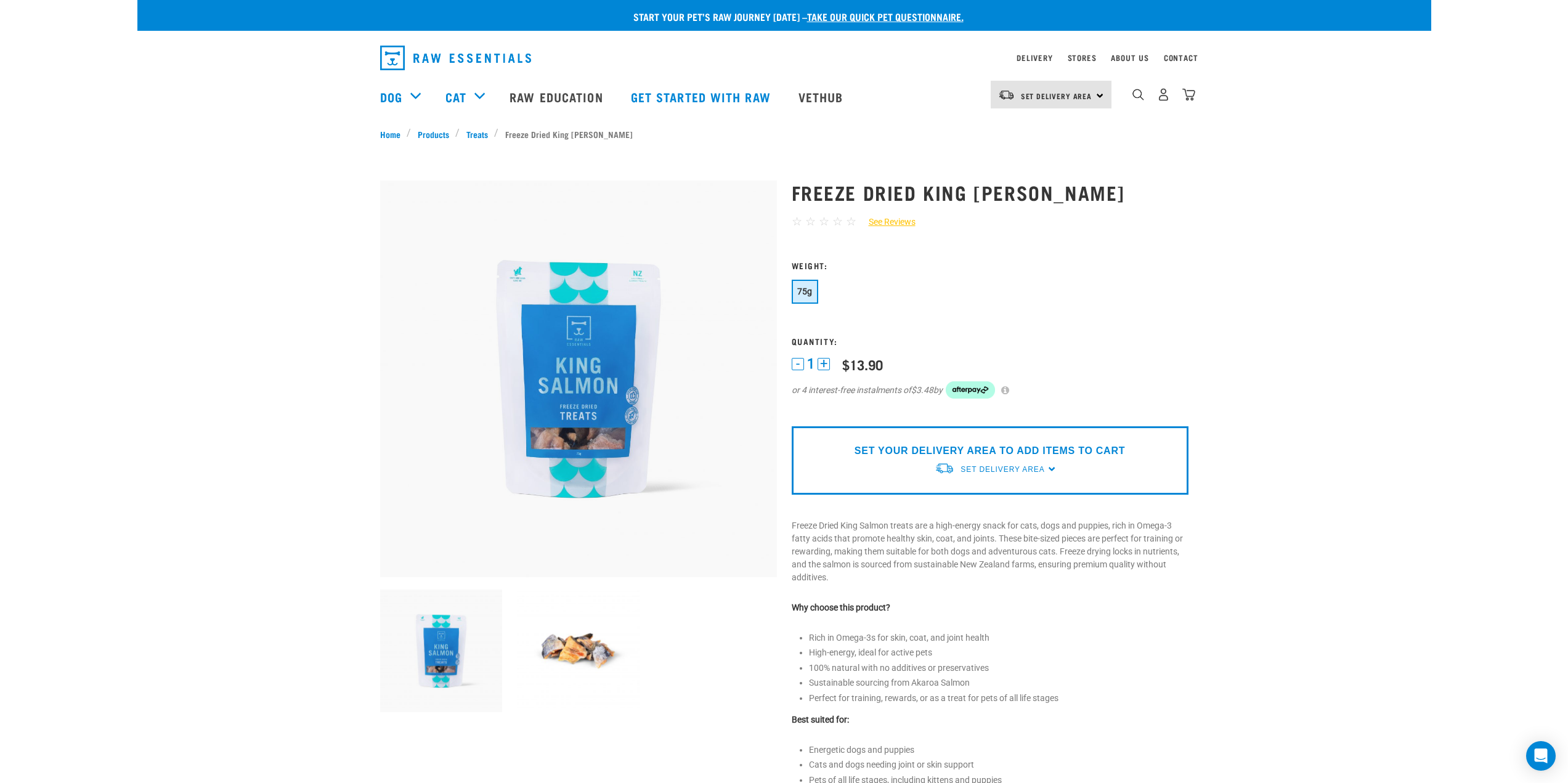
click at [573, 639] on img at bounding box center [578, 650] width 123 height 123
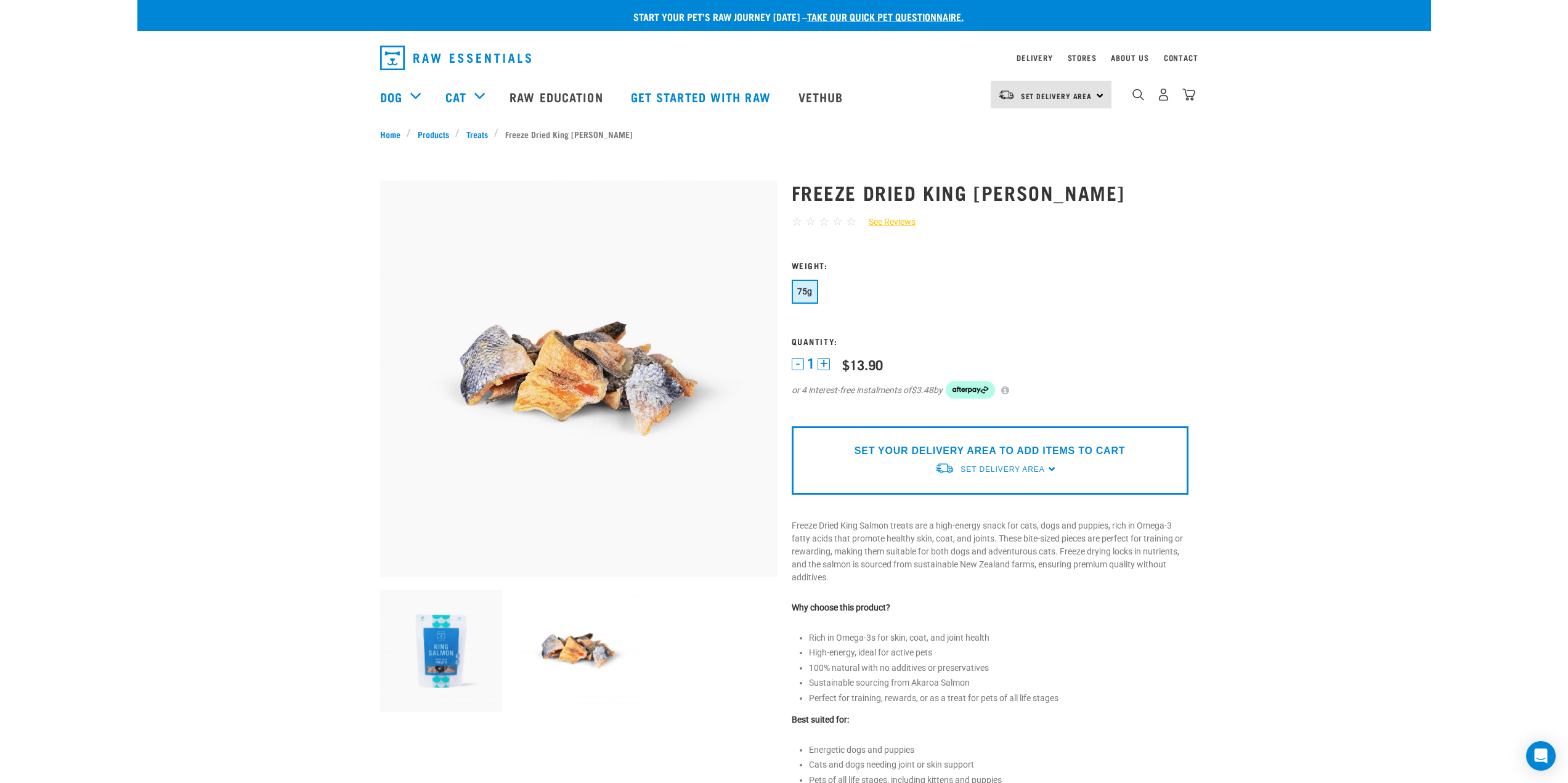
click at [429, 641] on img at bounding box center [441, 650] width 123 height 123
